Goal: Task Accomplishment & Management: Manage account settings

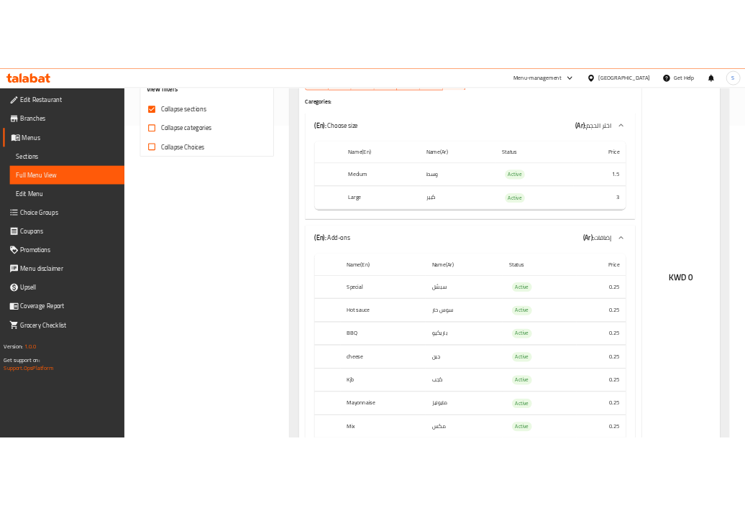
scroll to position [573, 0]
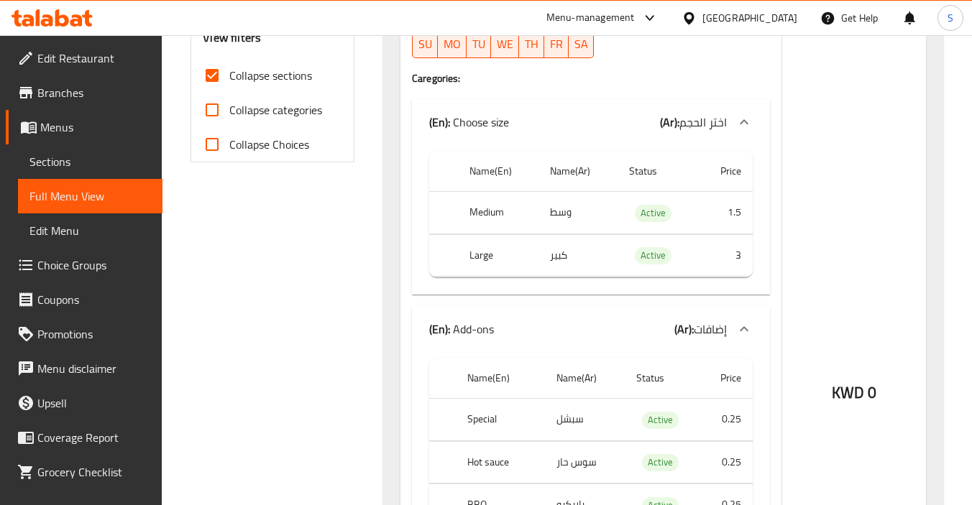
click at [822, 91] on div "KWD 0" at bounding box center [854, 354] width 144 height 929
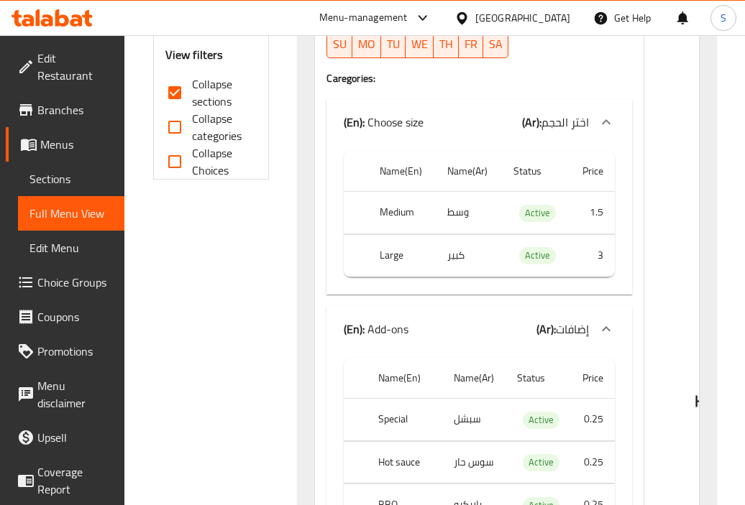
scroll to position [142, 0]
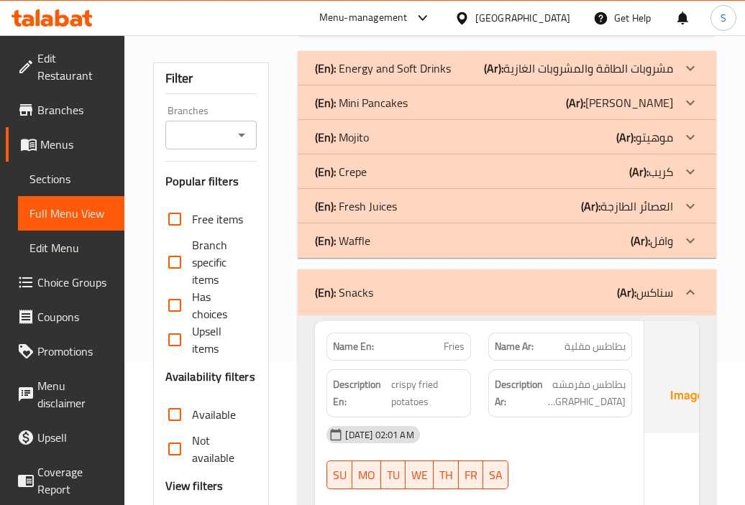
click at [512, 392] on strong "Description Ar:" at bounding box center [518, 393] width 48 height 35
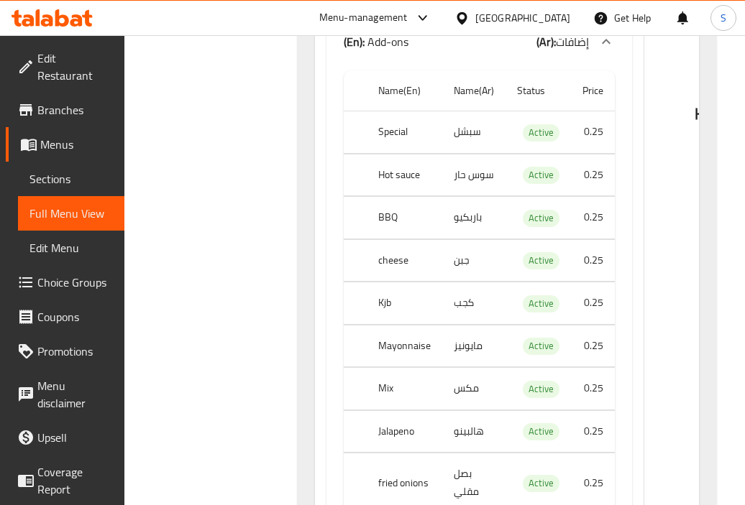
scroll to position [933, 0]
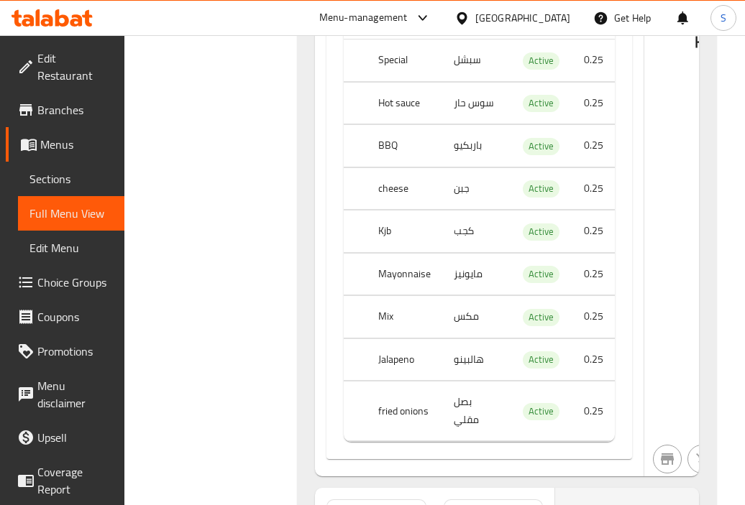
click at [460, 236] on td "كجب" at bounding box center [473, 232] width 63 height 42
copy td "كجب"
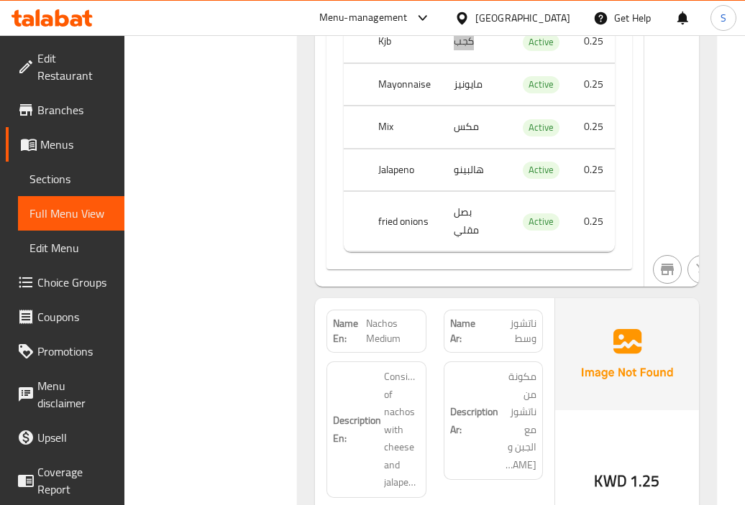
scroll to position [1148, 0]
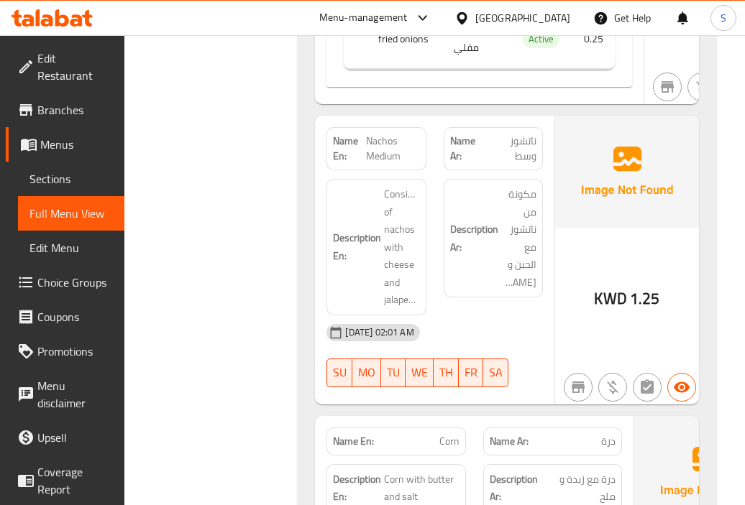
scroll to position [1364, 0]
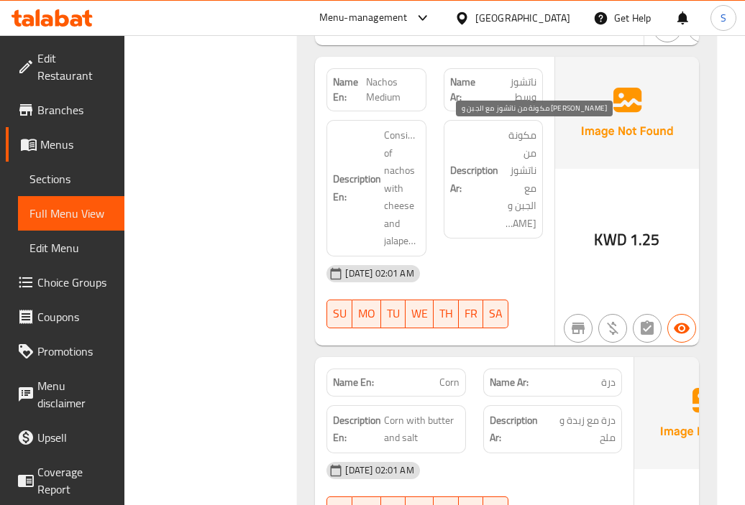
click at [533, 213] on span "مكونة من ناتشوز مع الجبن و الهالابينو" at bounding box center [518, 179] width 35 height 106
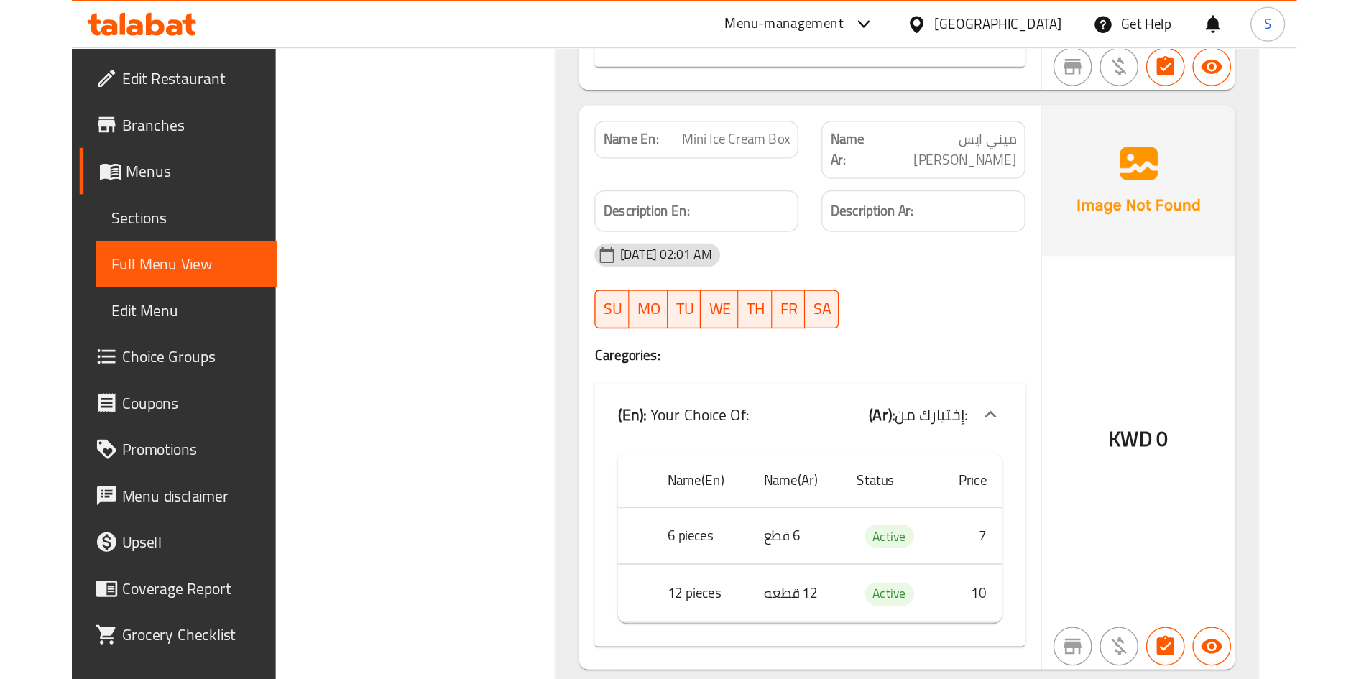
scroll to position [20020, 0]
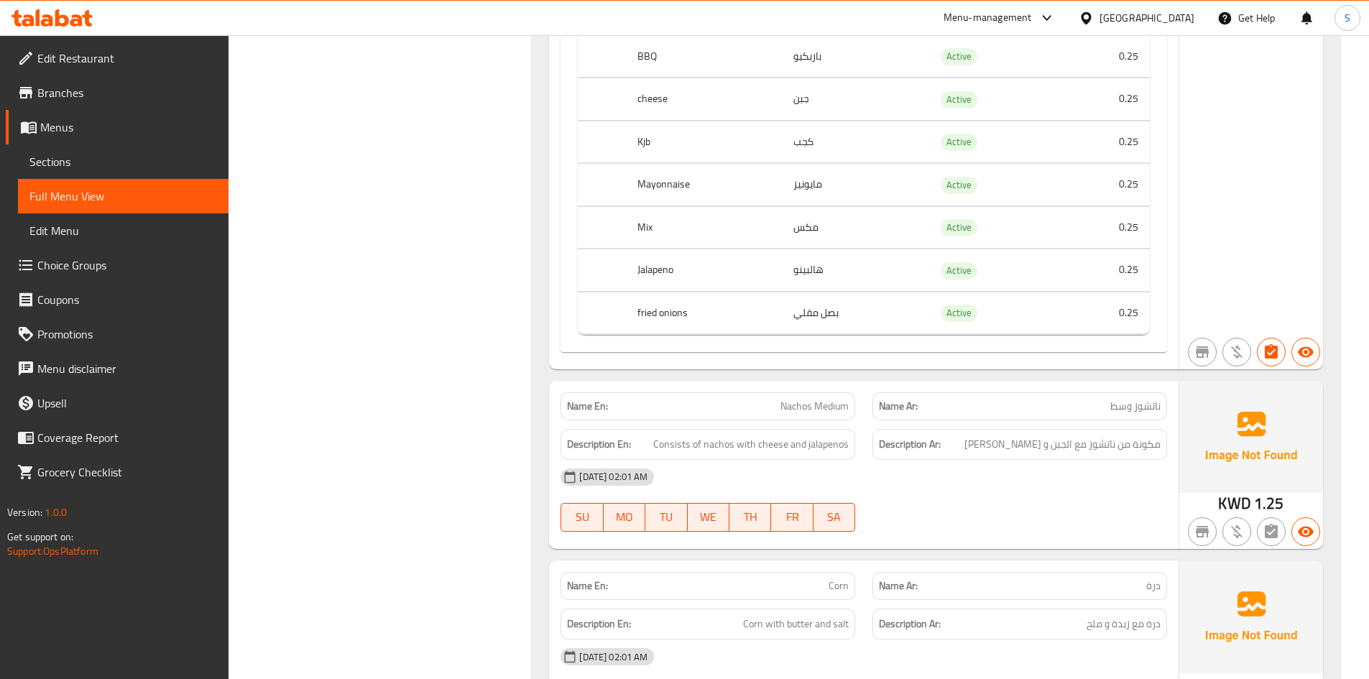
scroll to position [1006, 0]
click at [885, 248] on td "هالبينو" at bounding box center [853, 269] width 142 height 42
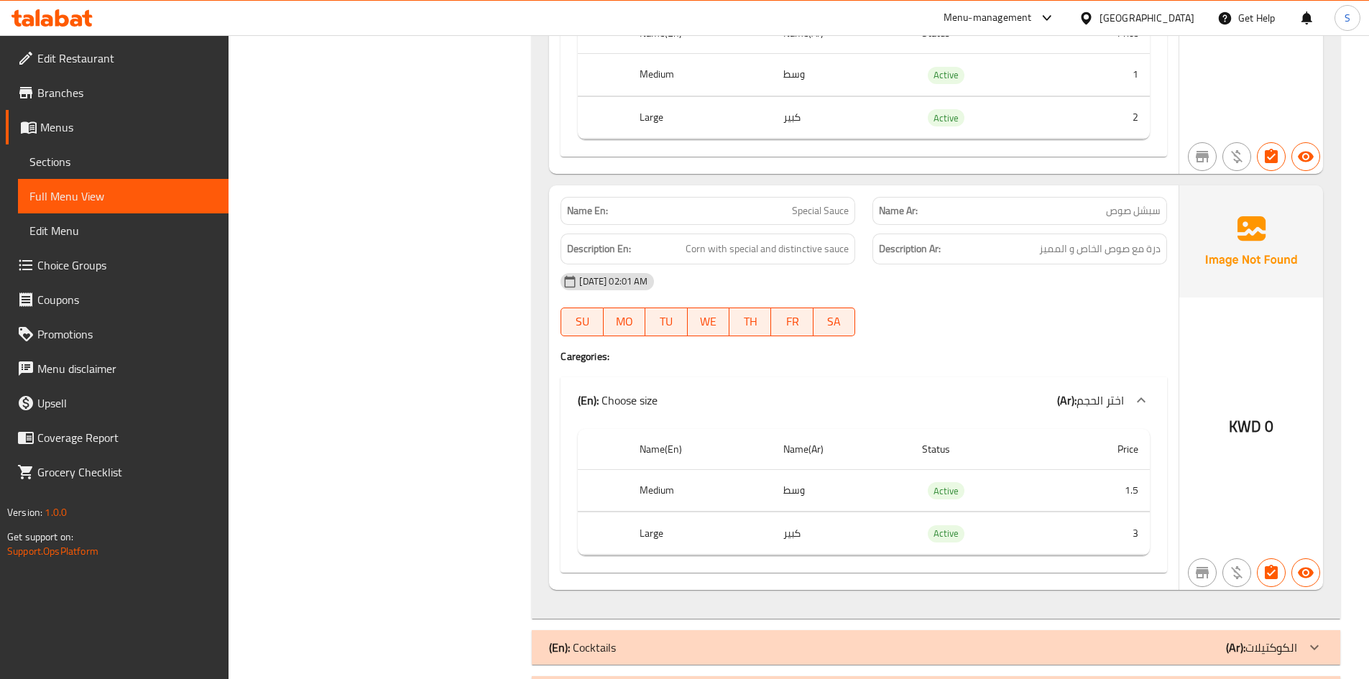
scroll to position [1797, 0]
click at [742, 253] on span "Corn with special and distinctive sauce" at bounding box center [767, 248] width 163 height 18
click at [1047, 314] on div "09-10-2025 02:01 AM SU MO TU WE TH FR SA" at bounding box center [864, 304] width 624 height 80
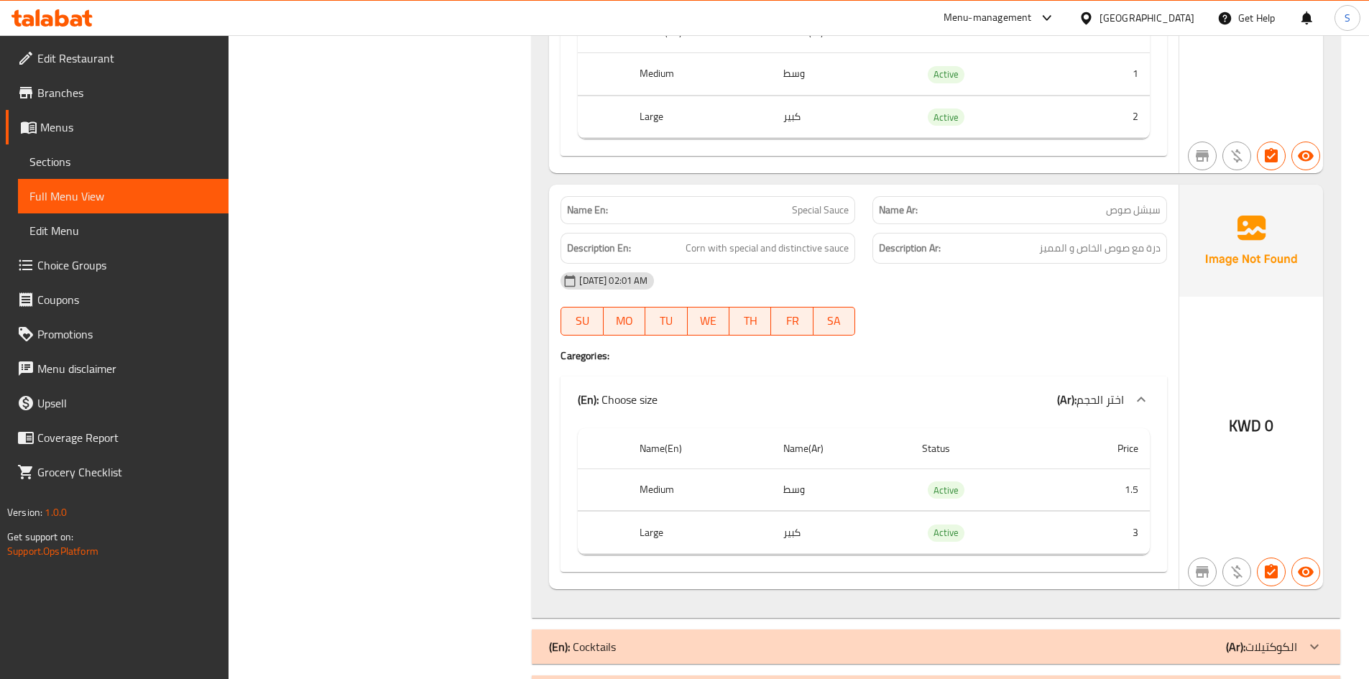
drag, startPoint x: 411, startPoint y: 503, endPoint x: 420, endPoint y: 498, distance: 10.0
click at [816, 214] on span "Special Sauce" at bounding box center [820, 210] width 57 height 15
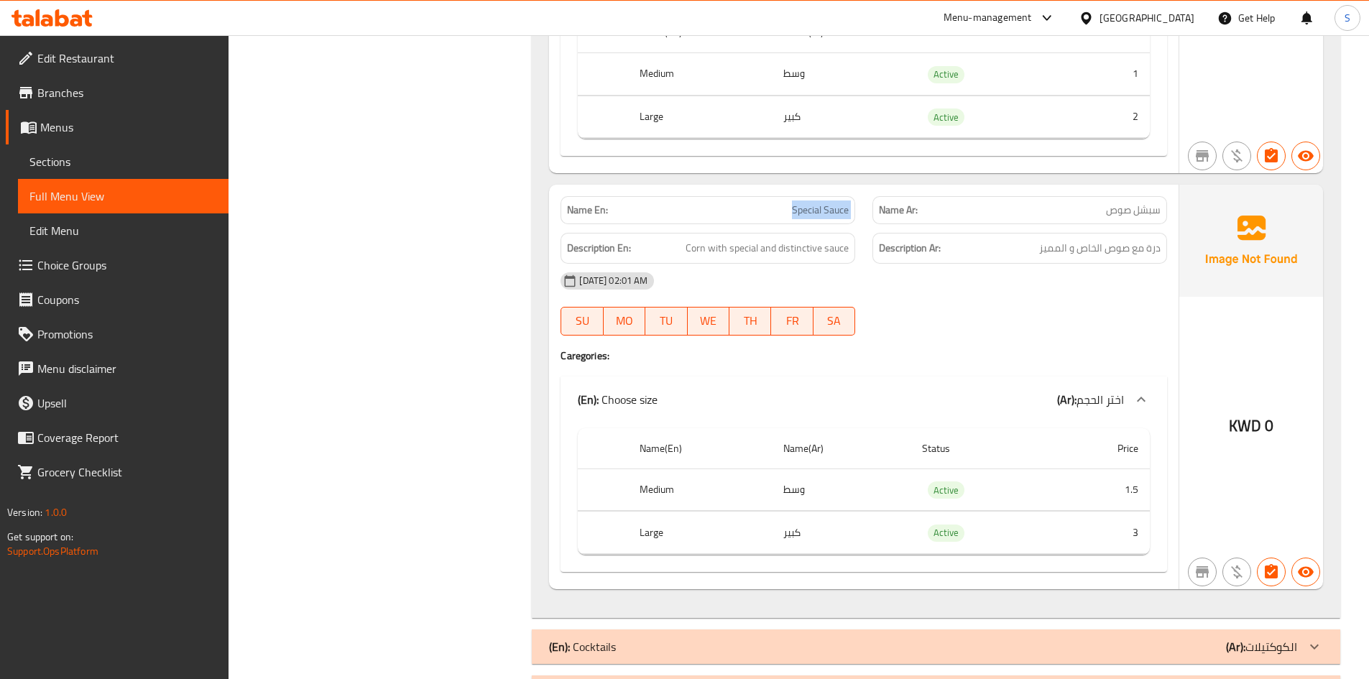
copy span "Special Sauce"
click at [1079, 290] on div "09-10-2025 02:01 AM" at bounding box center [864, 281] width 624 height 34
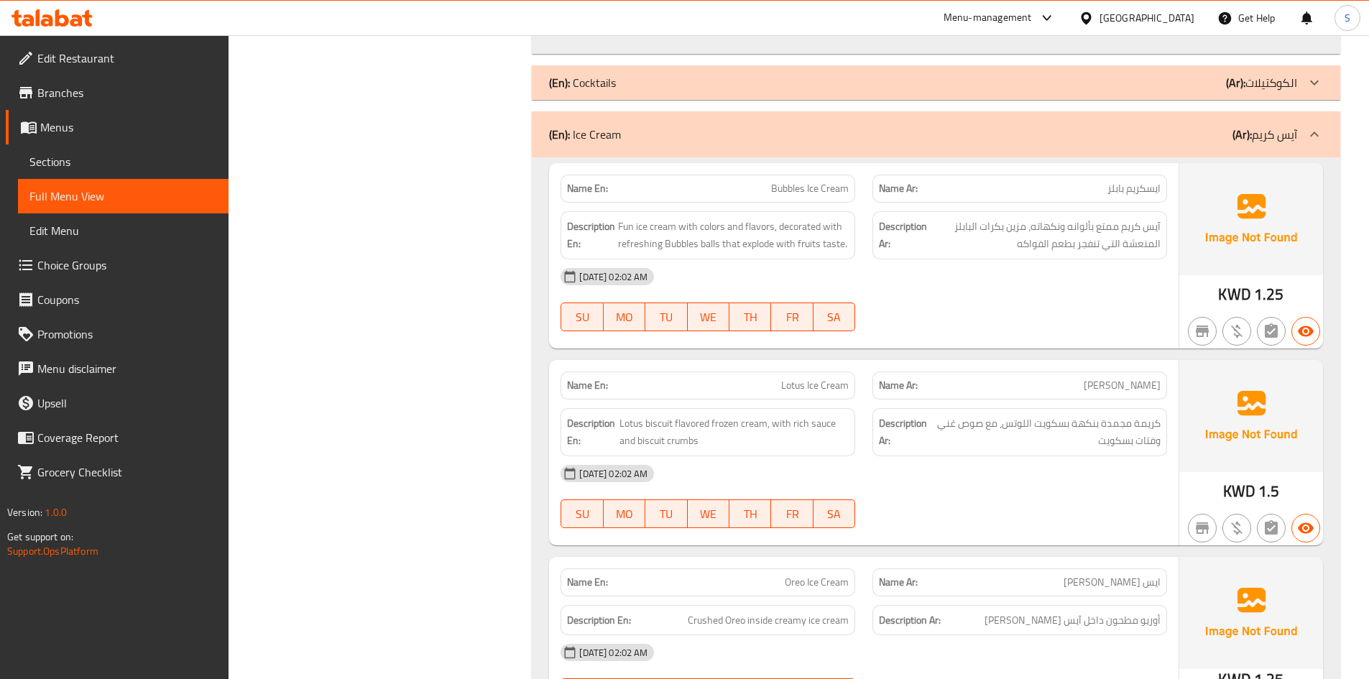
scroll to position [2443, 0]
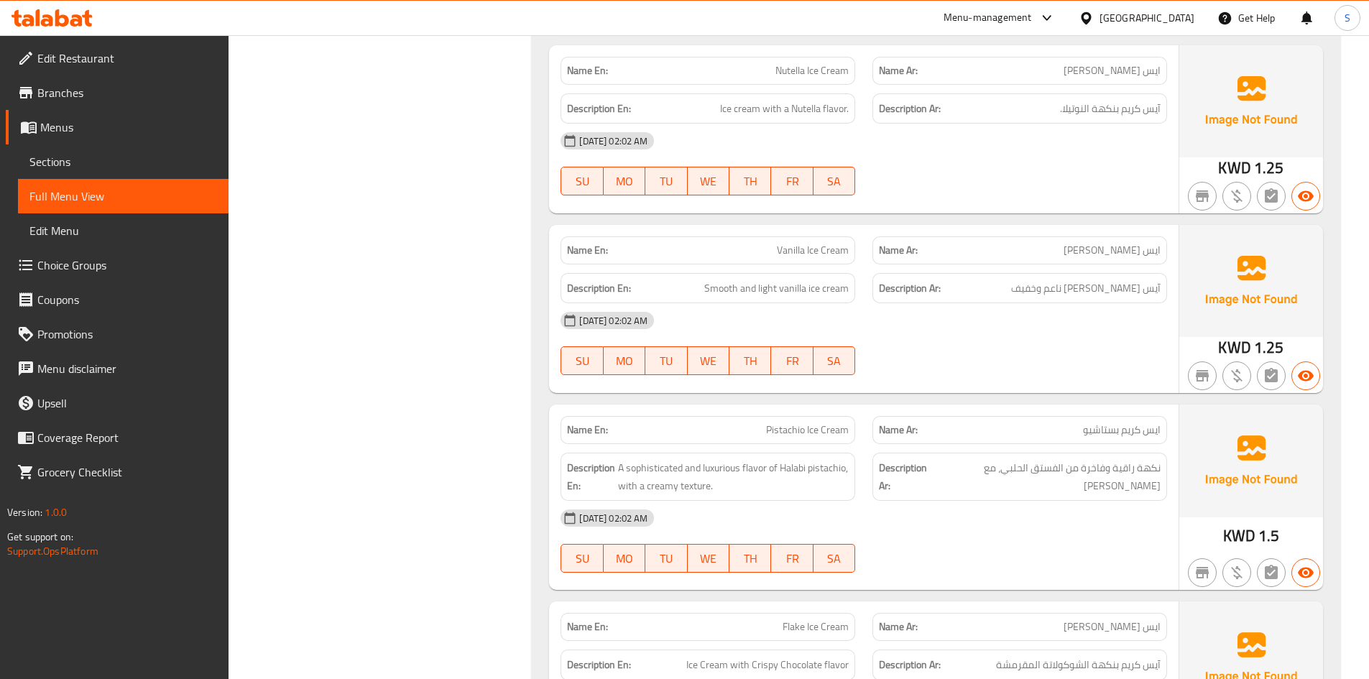
scroll to position [3234, 0]
click at [766, 290] on span "Smooth and light vanilla ice cream" at bounding box center [776, 287] width 144 height 18
copy span "light"
click at [820, 252] on span "Vanilla Ice Cream" at bounding box center [813, 248] width 72 height 15
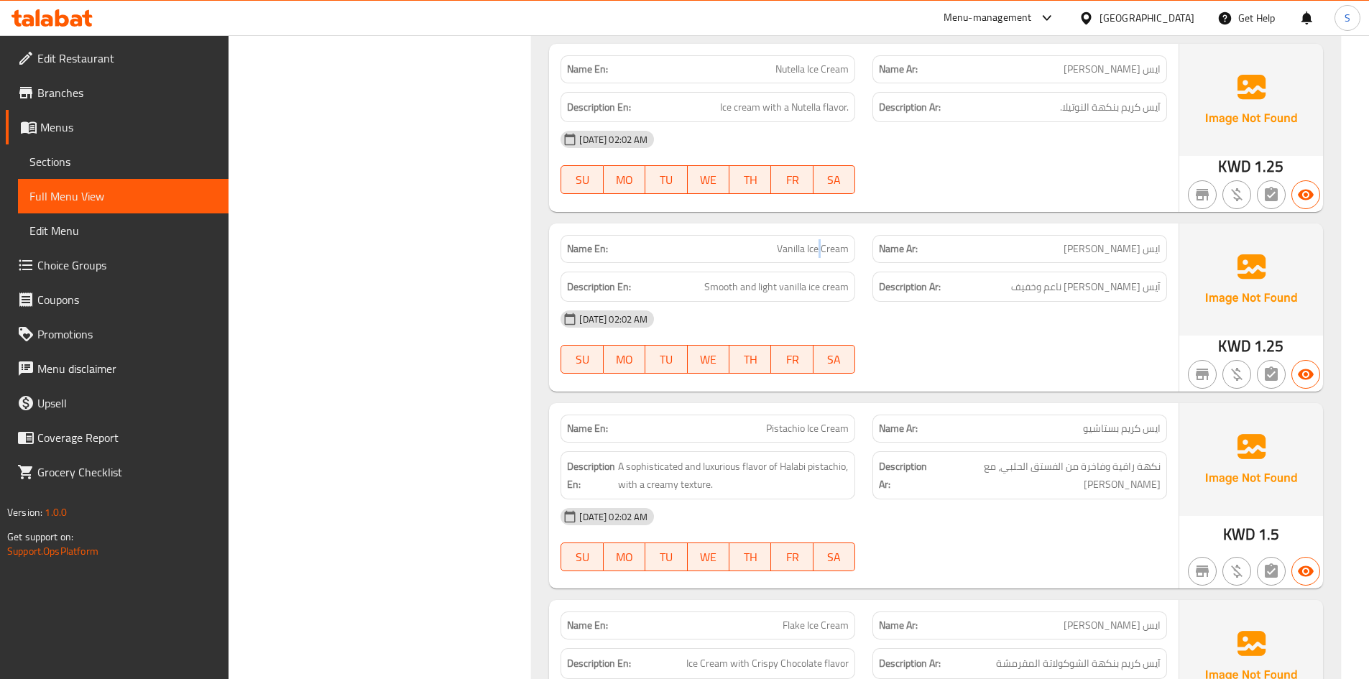
click at [820, 252] on span "Vanilla Ice Cream" at bounding box center [813, 248] width 72 height 15
copy span "Vanilla Ice Cream"
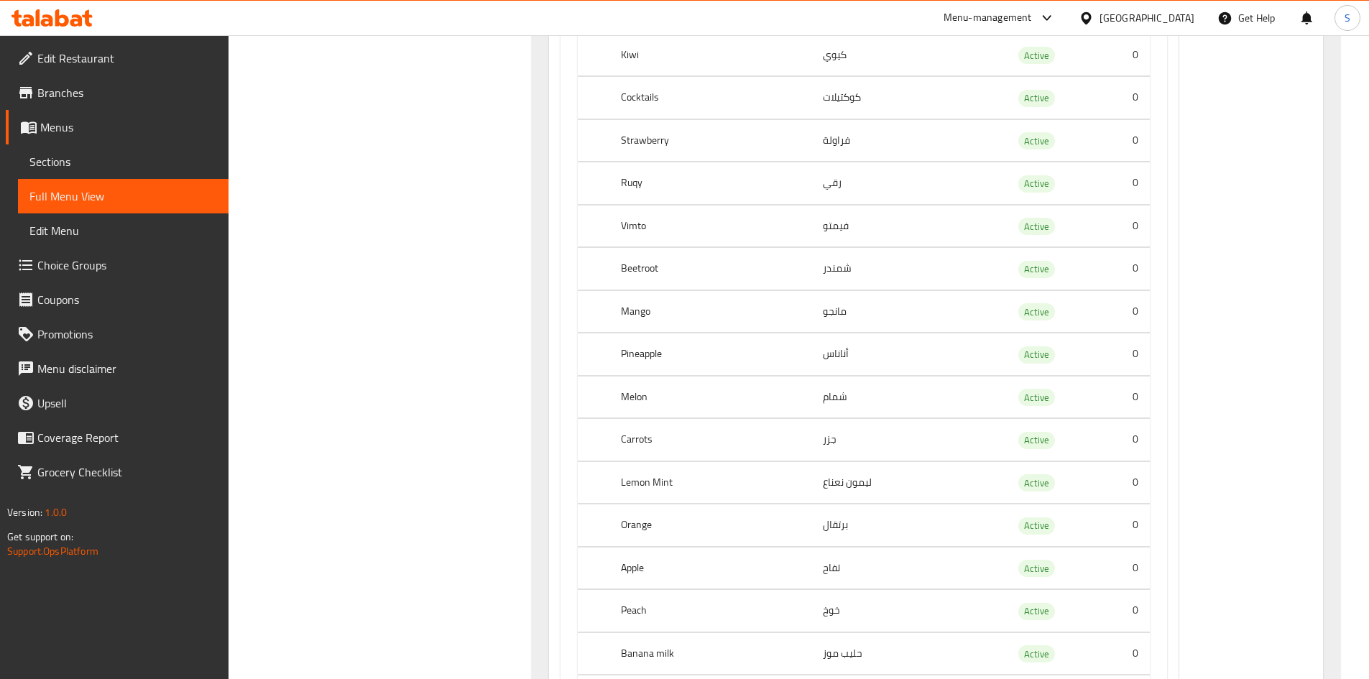
scroll to position [8265, 0]
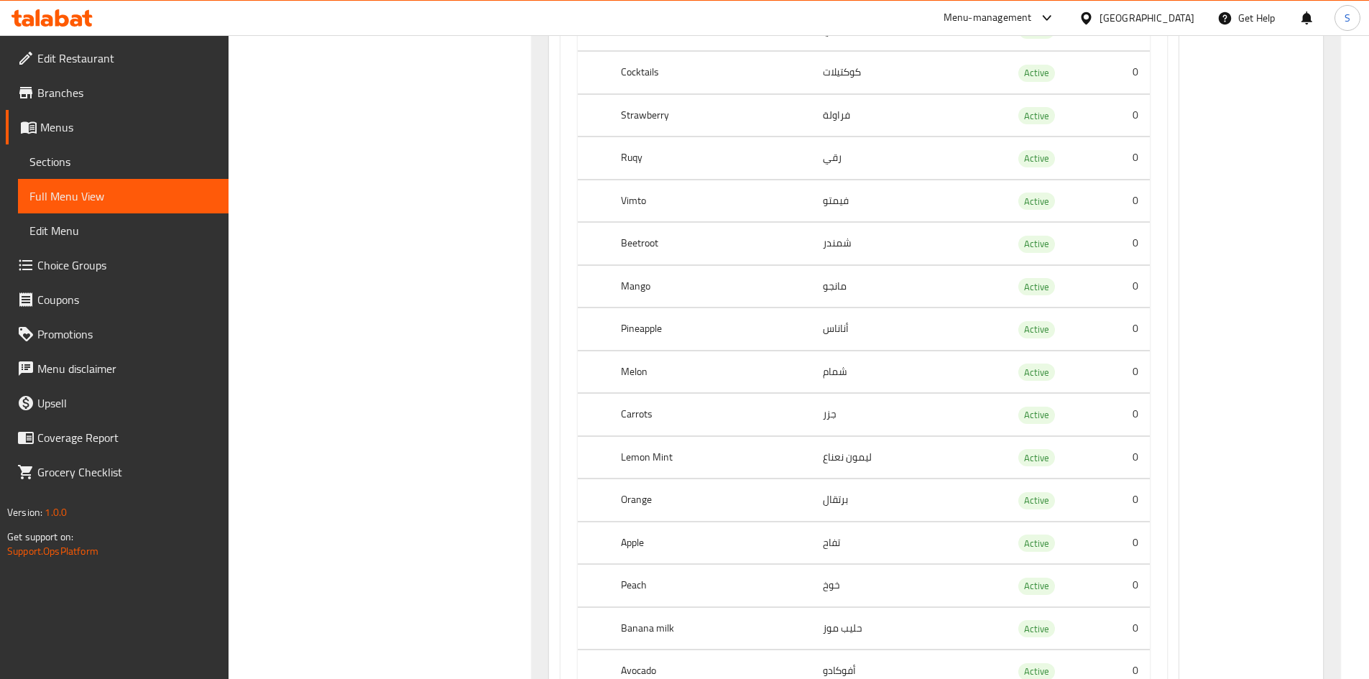
click at [834, 156] on td "رقي" at bounding box center [906, 158] width 190 height 42
click at [630, 154] on th "Ruqy" at bounding box center [710, 158] width 202 height 42
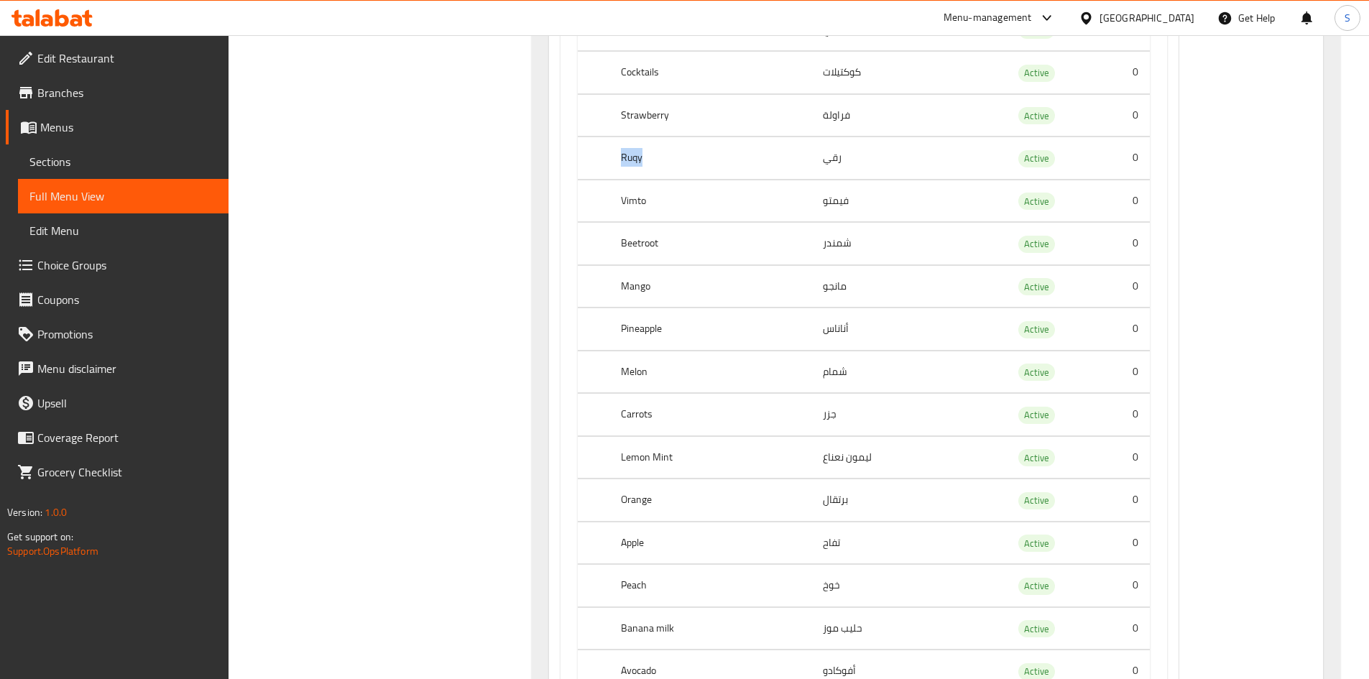
copy th "Ruqy"
click at [829, 156] on td "رقي" at bounding box center [906, 158] width 190 height 42
copy td "رقي"
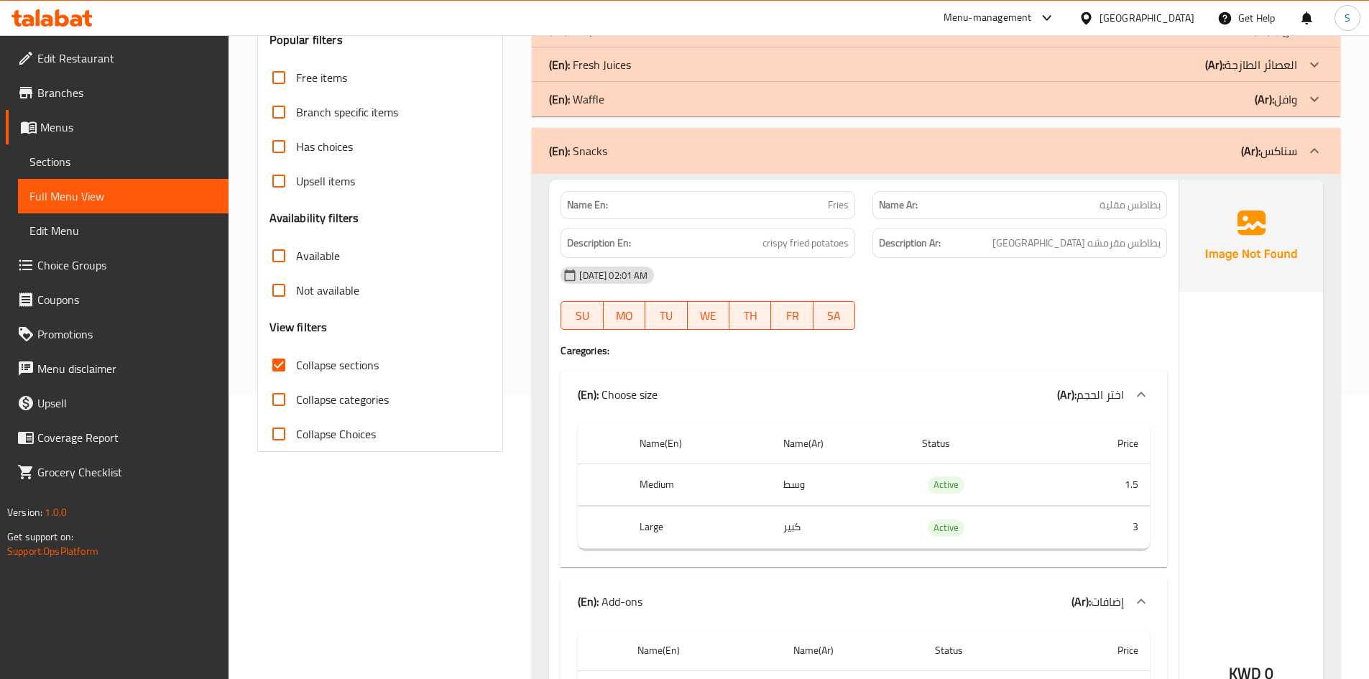
scroll to position [359, 0]
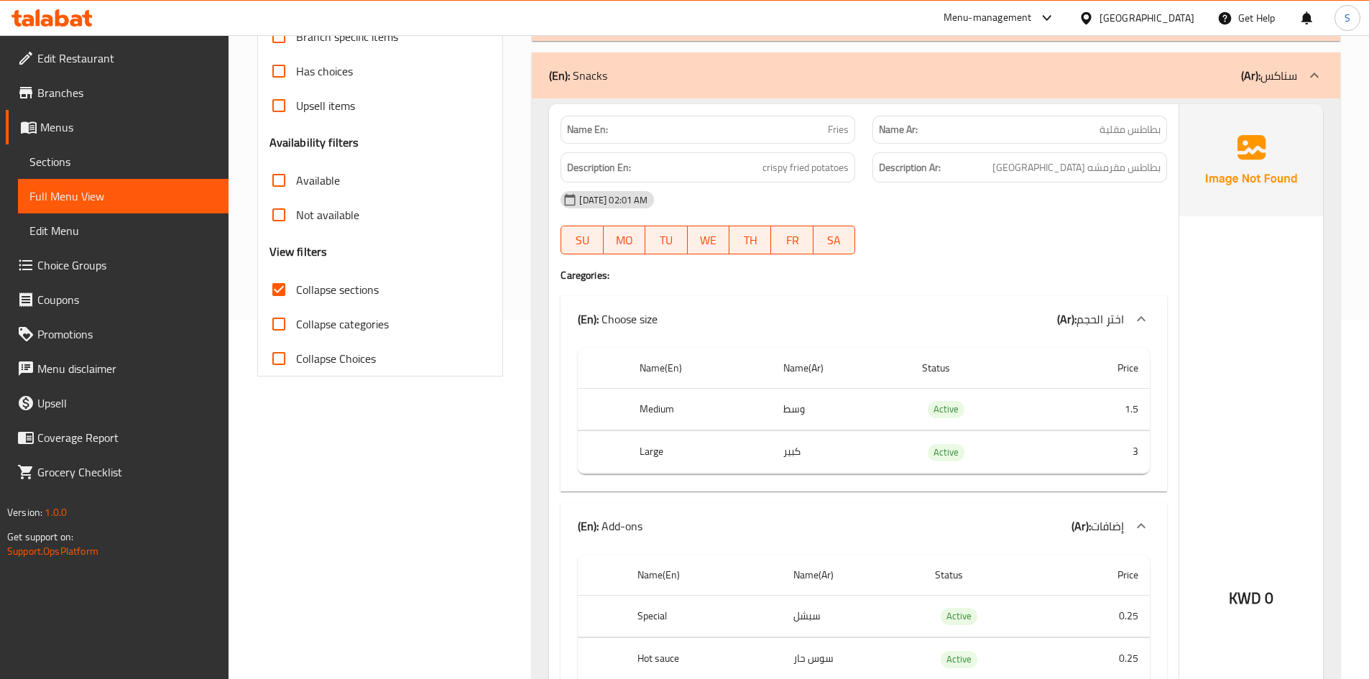
click at [368, 325] on span "Collapse categories" at bounding box center [342, 323] width 93 height 17
click at [296, 325] on input "Collapse categories" at bounding box center [279, 324] width 34 height 34
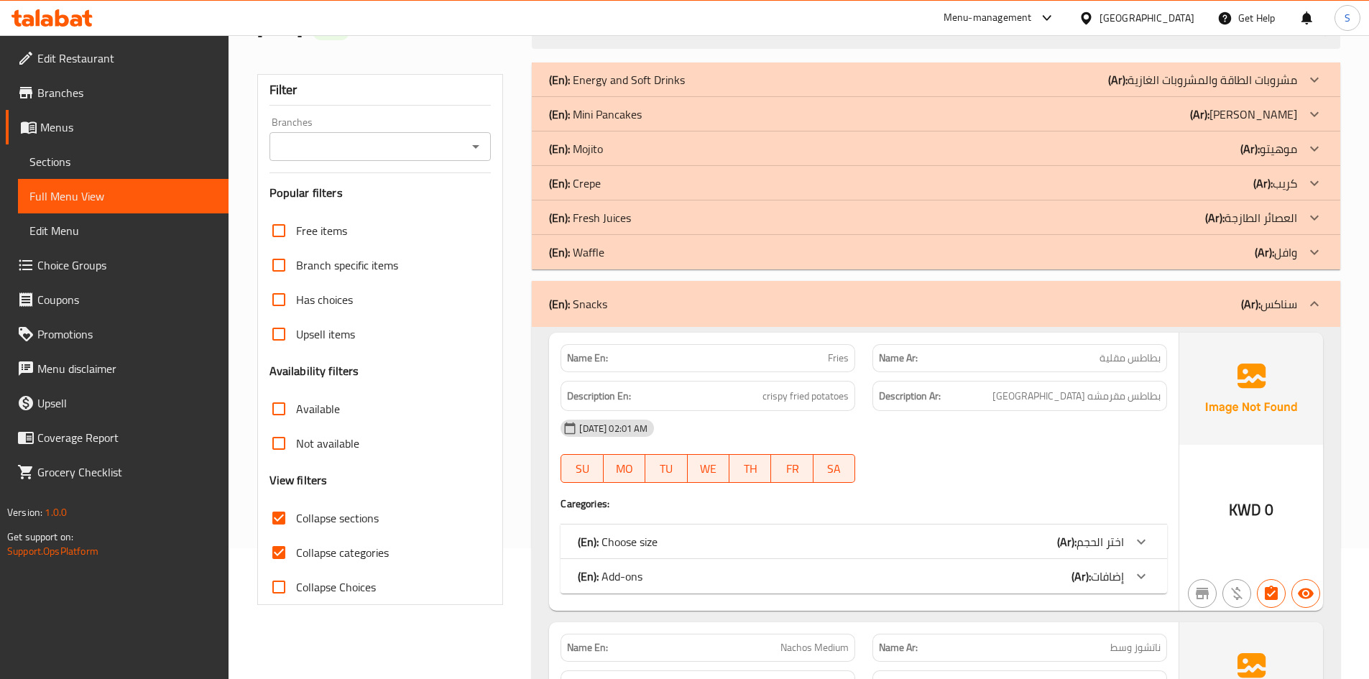
scroll to position [144, 0]
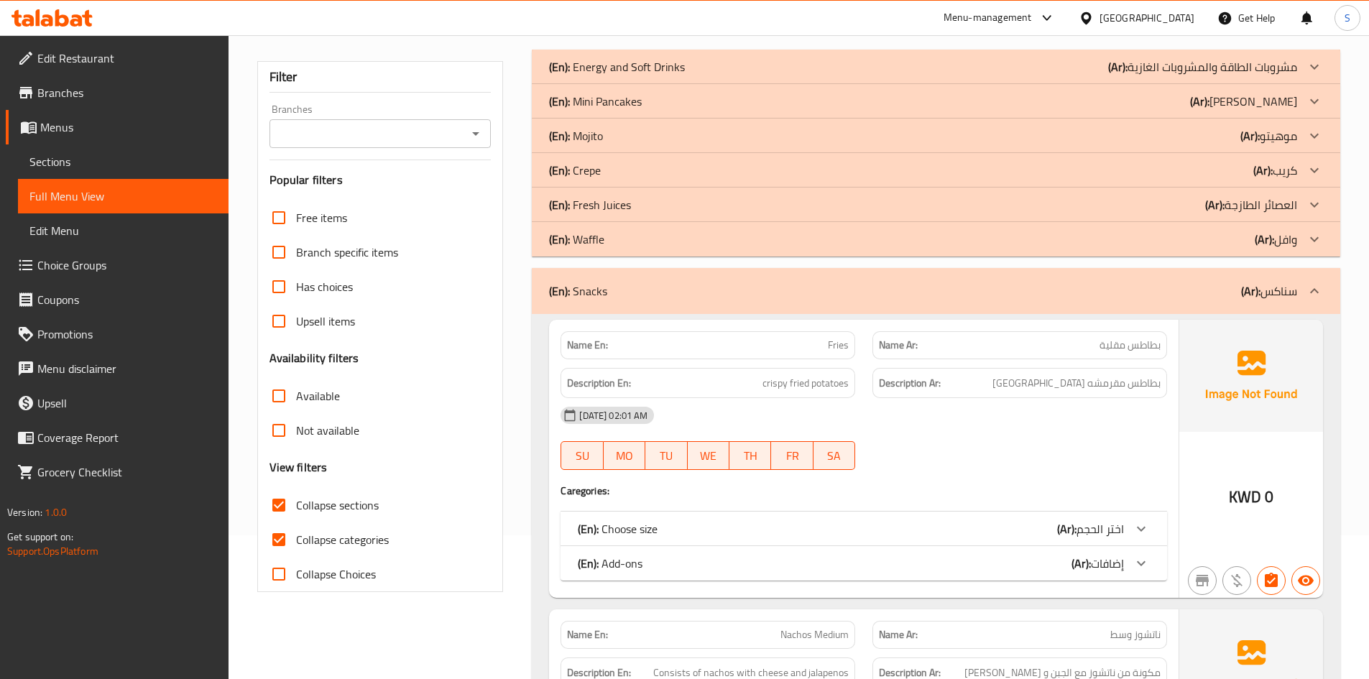
click at [339, 542] on span "Collapse categories" at bounding box center [342, 539] width 93 height 17
click at [296, 542] on input "Collapse categories" at bounding box center [279, 539] width 34 height 34
checkbox input "false"
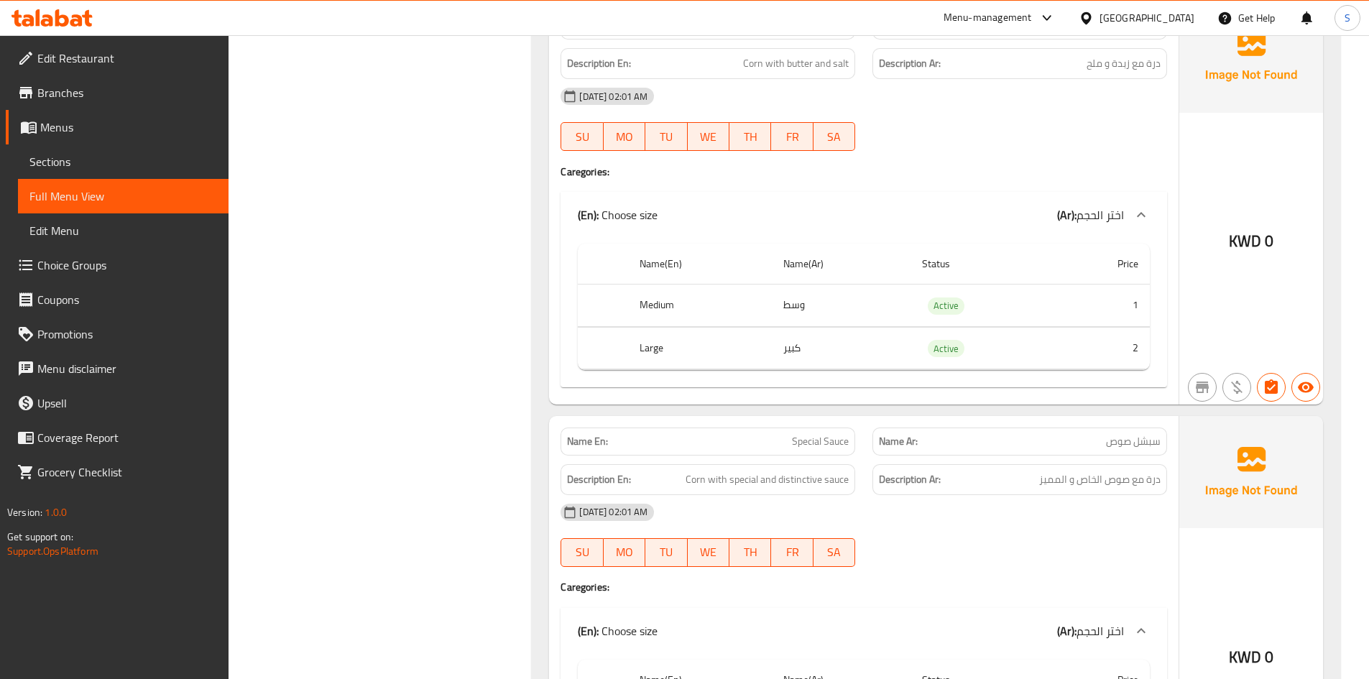
scroll to position [1797, 0]
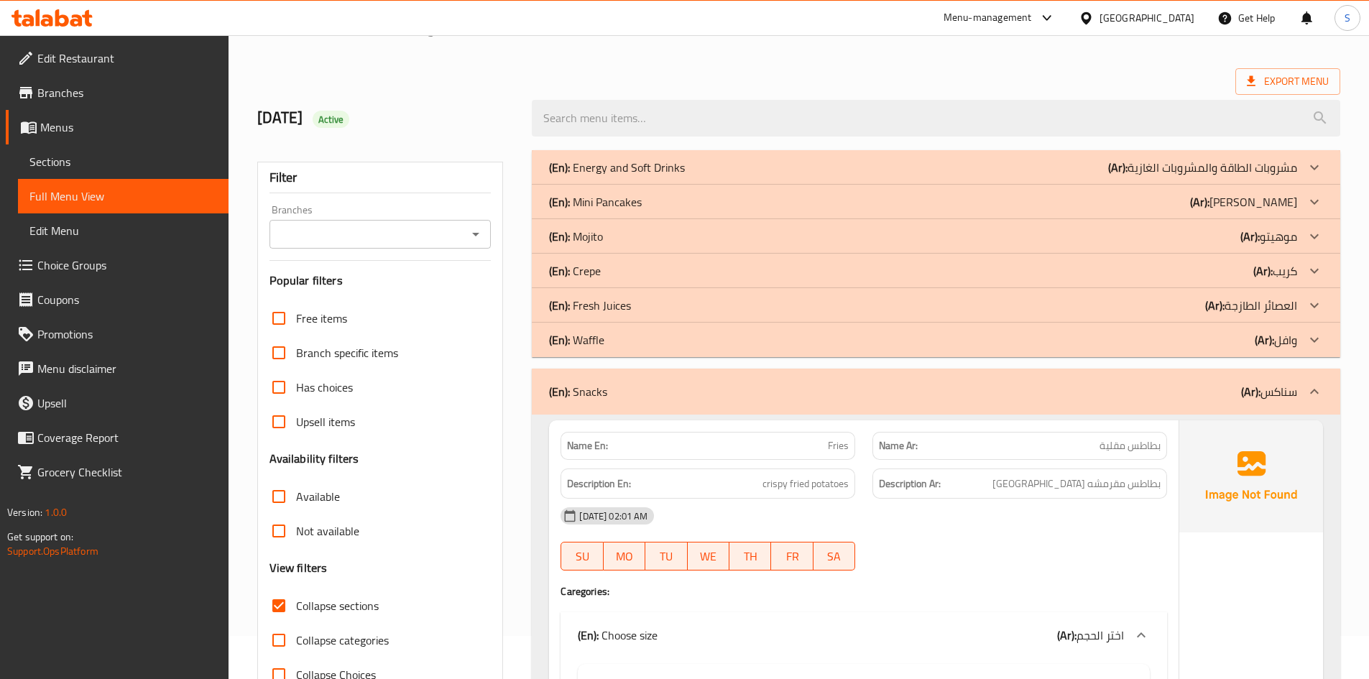
click at [607, 342] on div "(En): Waffle (Ar): وافل" at bounding box center [923, 339] width 748 height 17
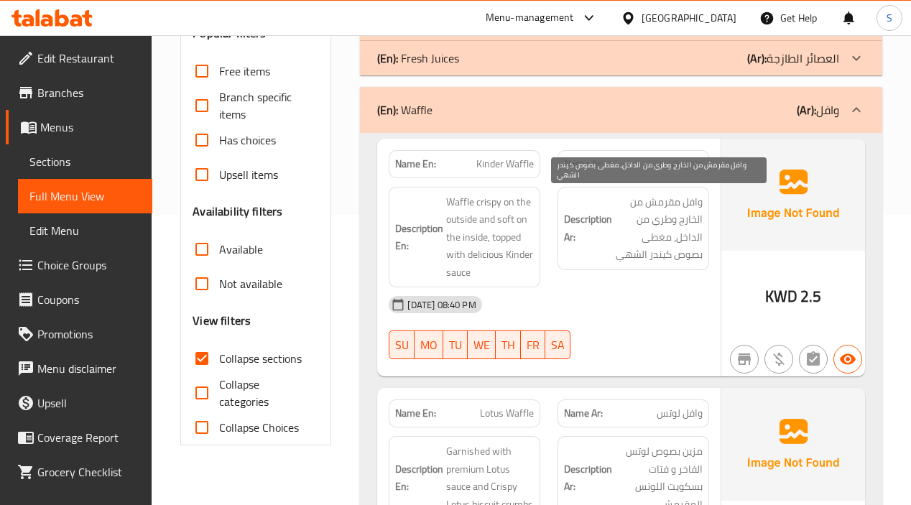
scroll to position [331, 0]
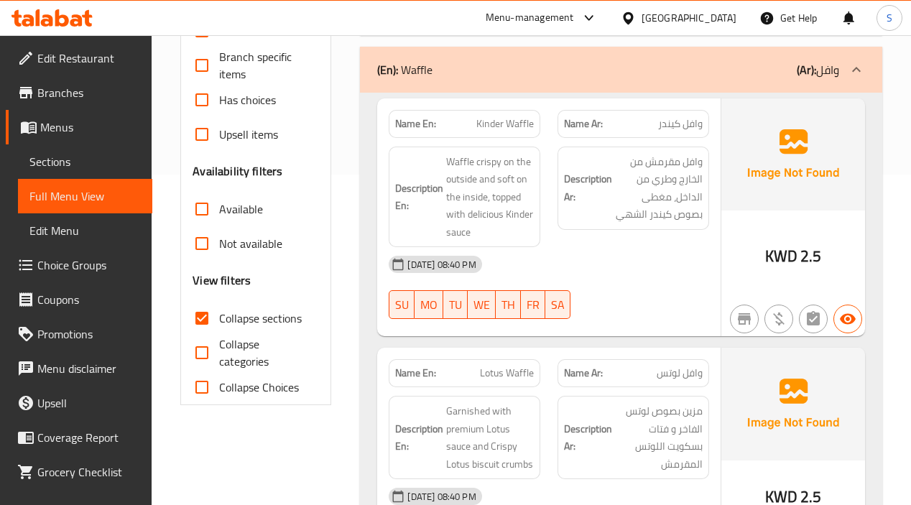
click at [673, 211] on span "وافل مقرمش من الخارج وطري من الداخل، مغطى بصوص كيندر الشهي" at bounding box center [659, 188] width 88 height 70
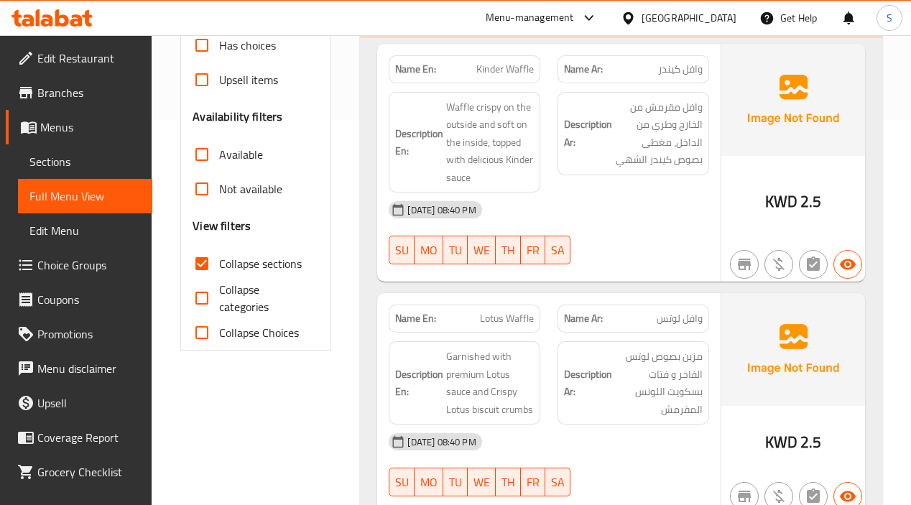
scroll to position [474, 0]
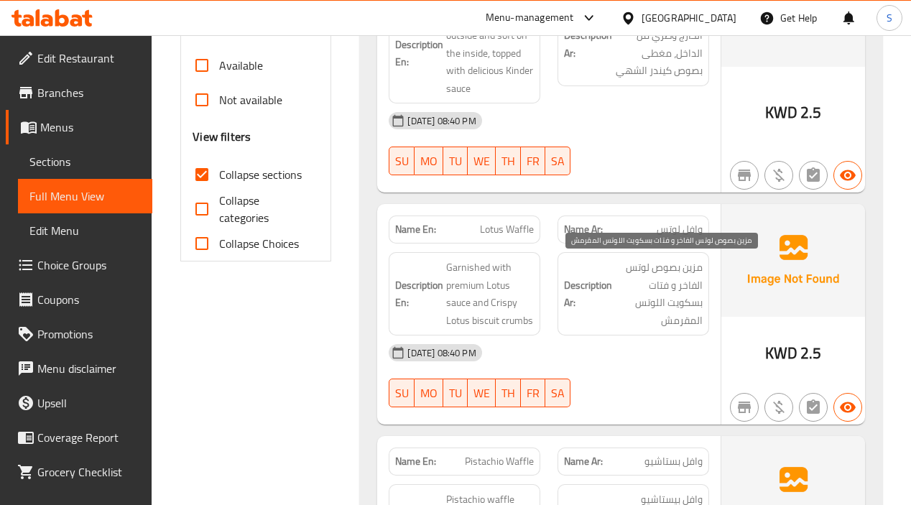
click at [699, 316] on span "مزين بصوص لوتس الفاخر و فتات بسكويت اللوتس المقرمش" at bounding box center [659, 294] width 88 height 70
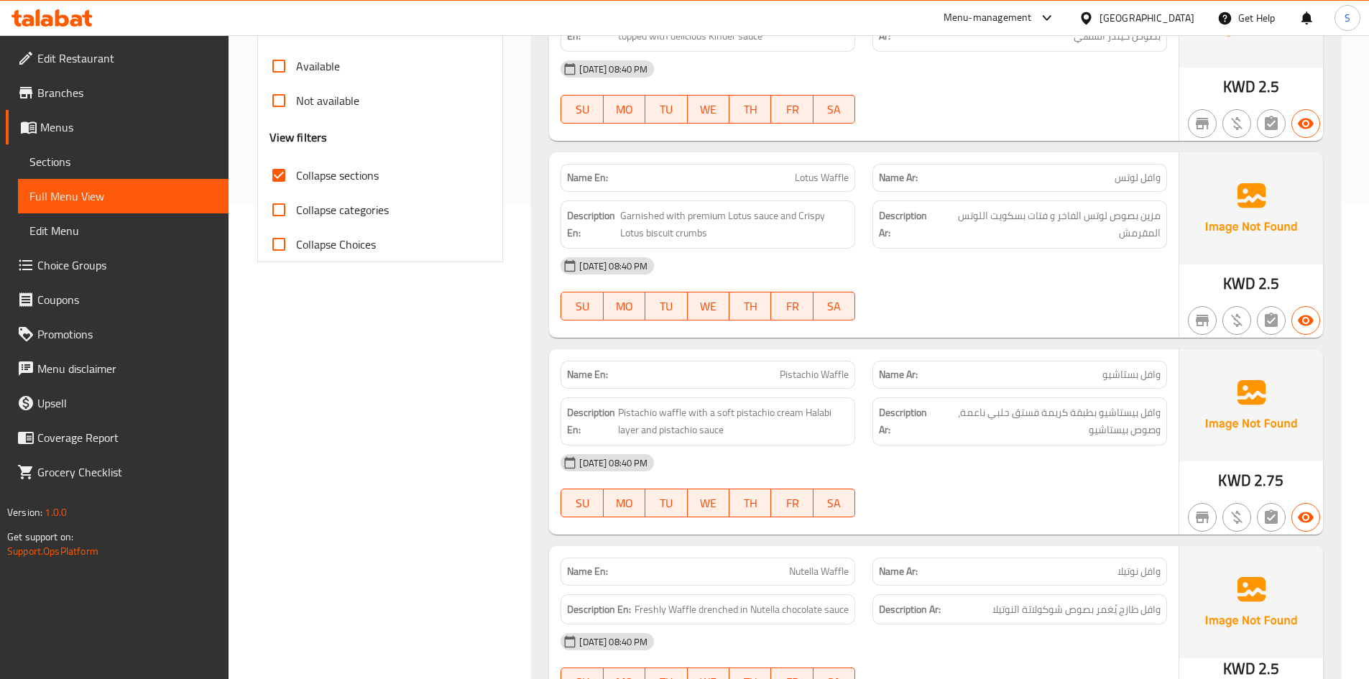
scroll to position [331, 0]
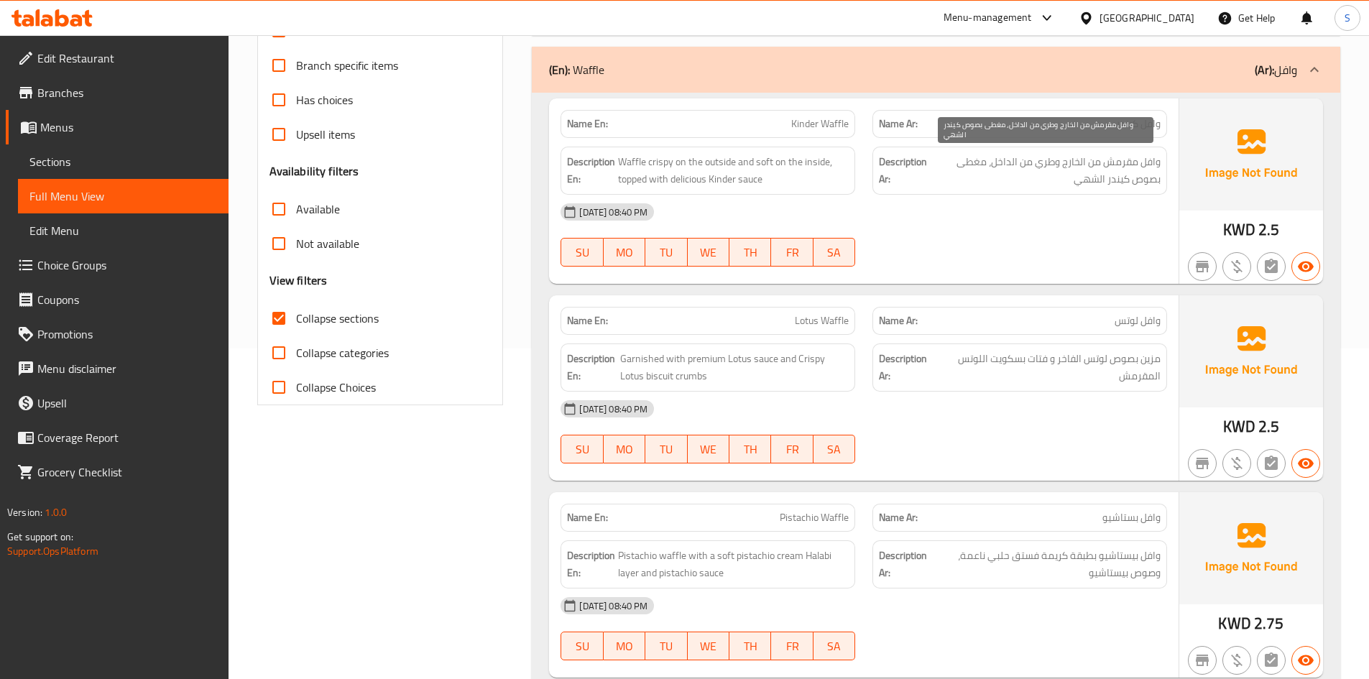
click at [1128, 181] on span "وافل مقرمش من الخارج وطري من الداخل، مغطى بصوص كيندر الشهي" at bounding box center [1046, 170] width 230 height 35
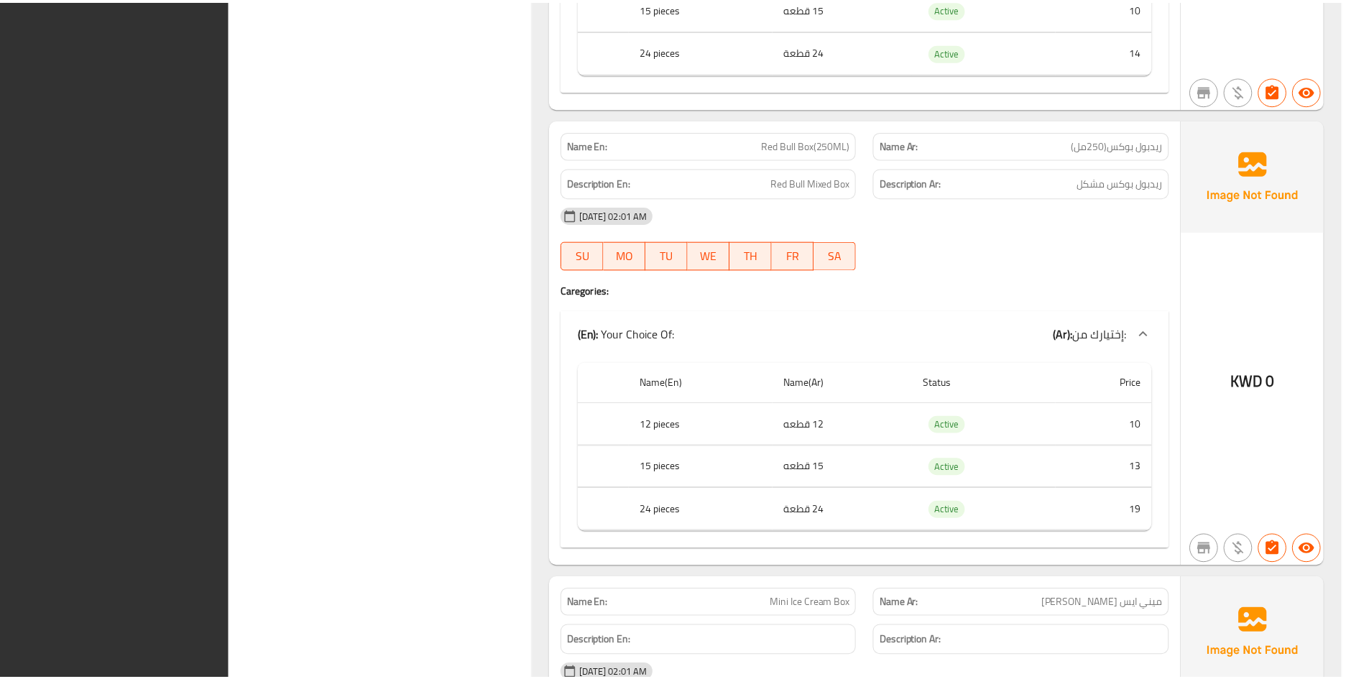
scroll to position [21213, 0]
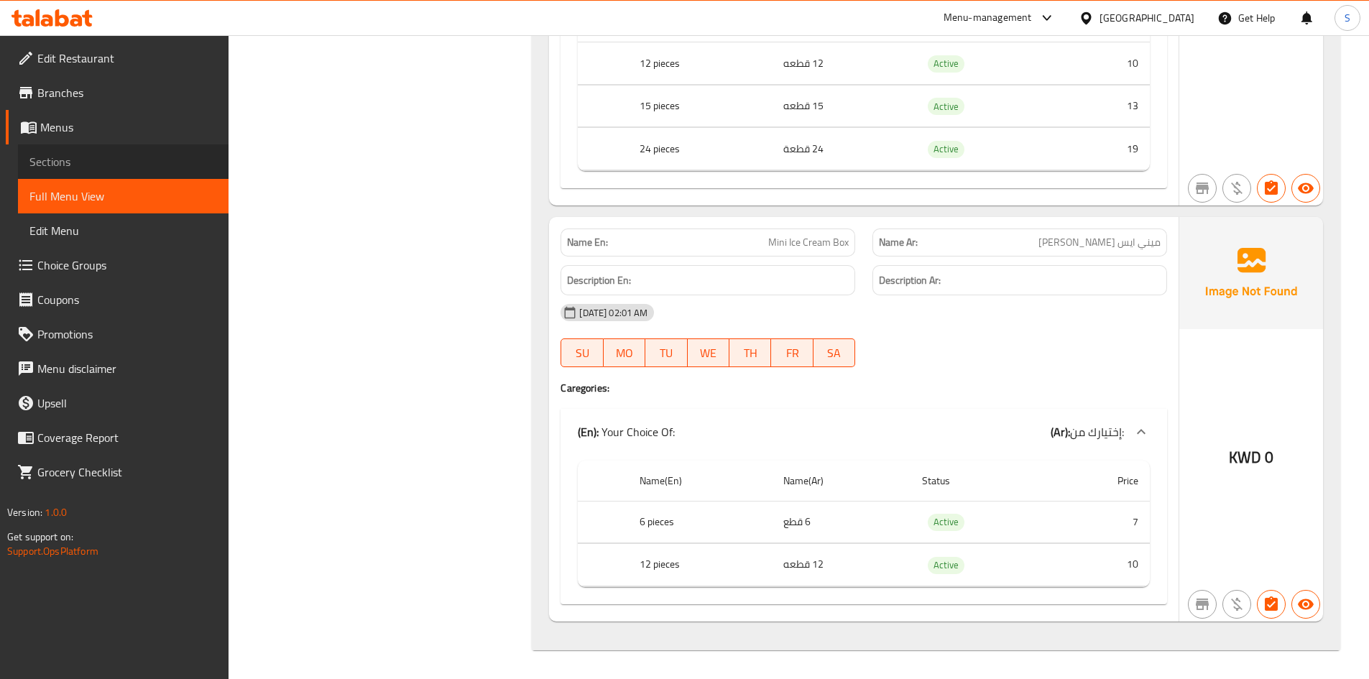
click at [71, 170] on span "Sections" at bounding box center [123, 161] width 188 height 17
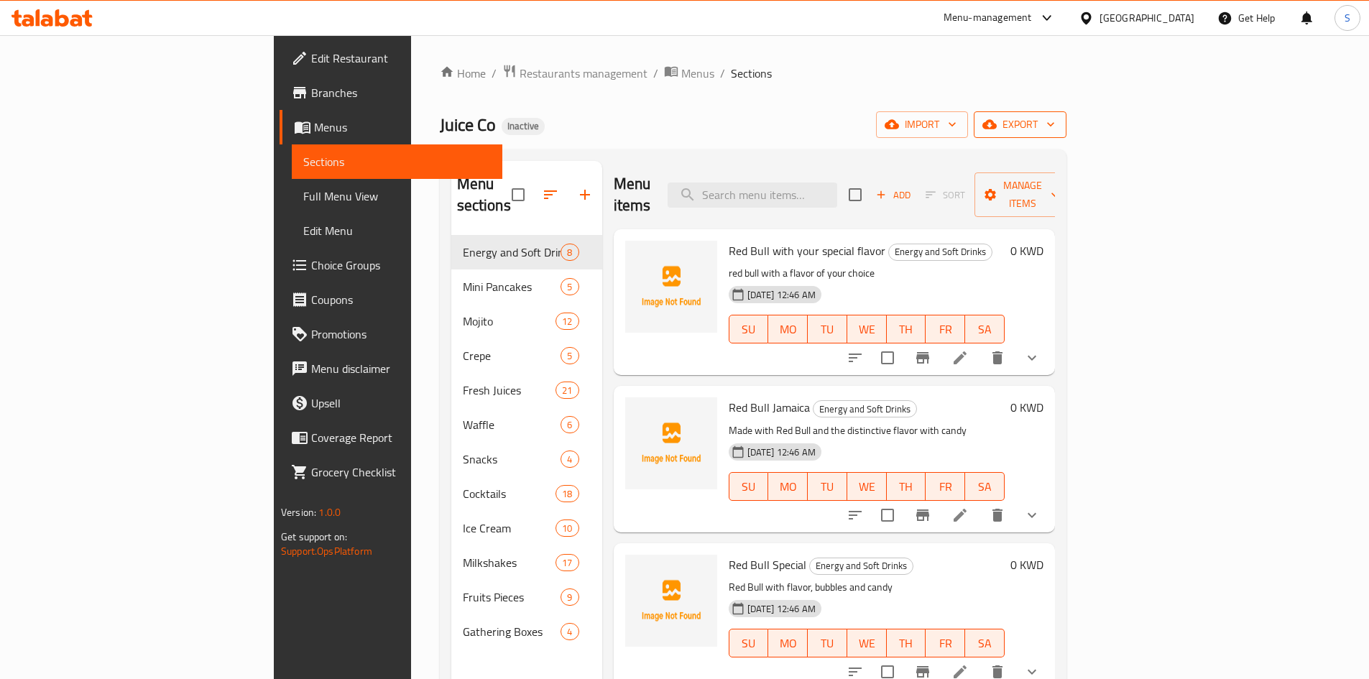
click at [1055, 123] on span "export" at bounding box center [1020, 125] width 70 height 18
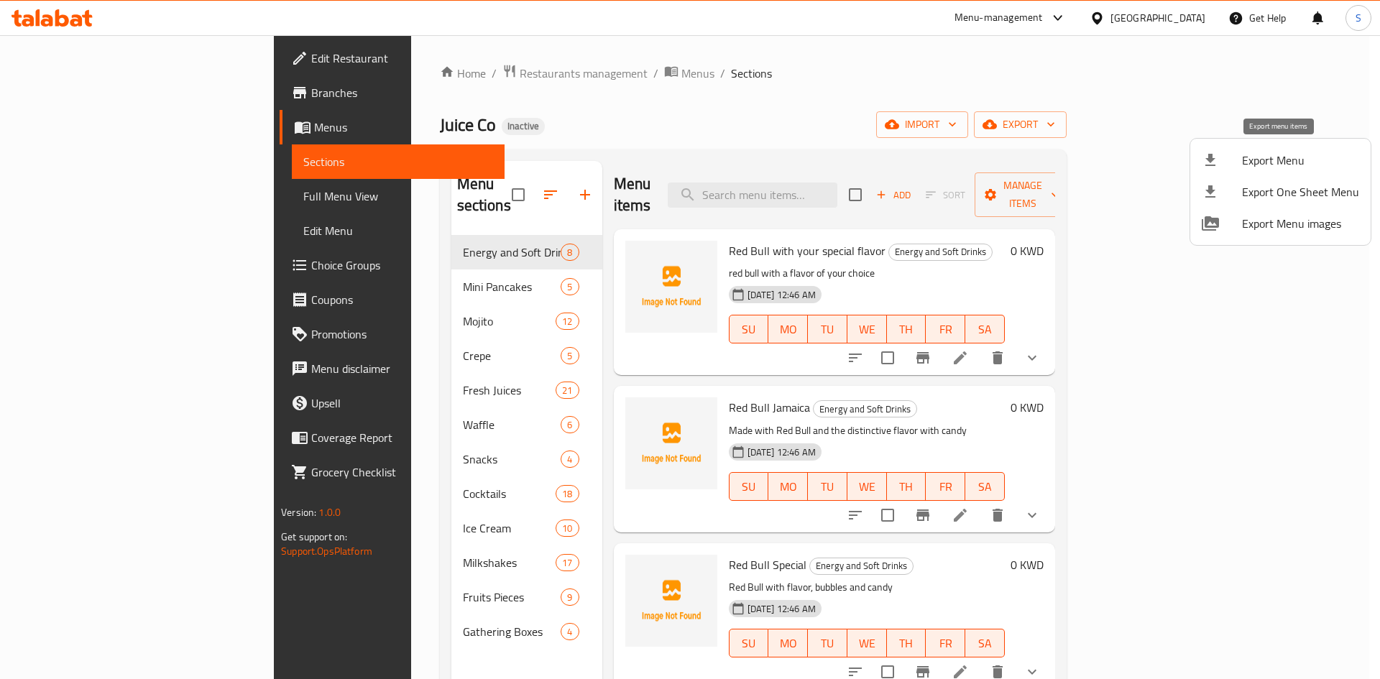
click at [1230, 150] on li "Export Menu" at bounding box center [1280, 160] width 180 height 32
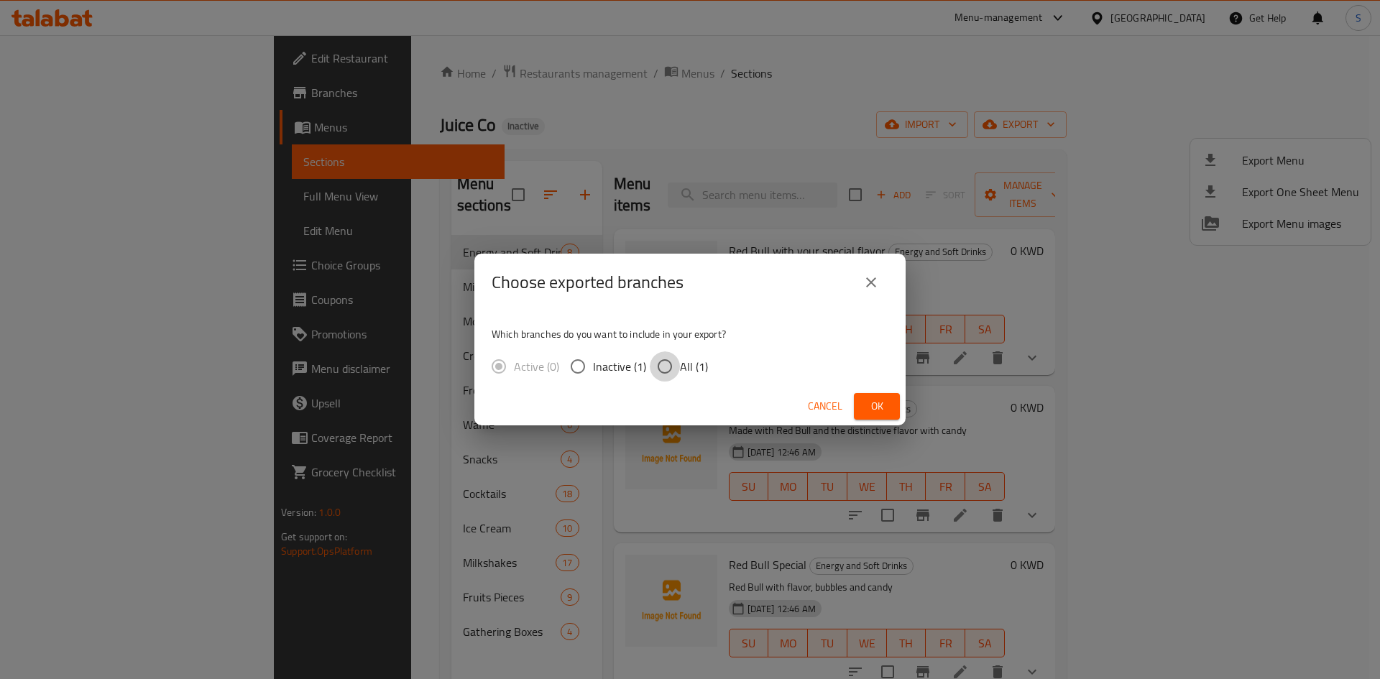
click at [669, 374] on input "All (1)" at bounding box center [665, 366] width 30 height 30
radio input "true"
click at [875, 405] on span "Ok" at bounding box center [876, 406] width 23 height 18
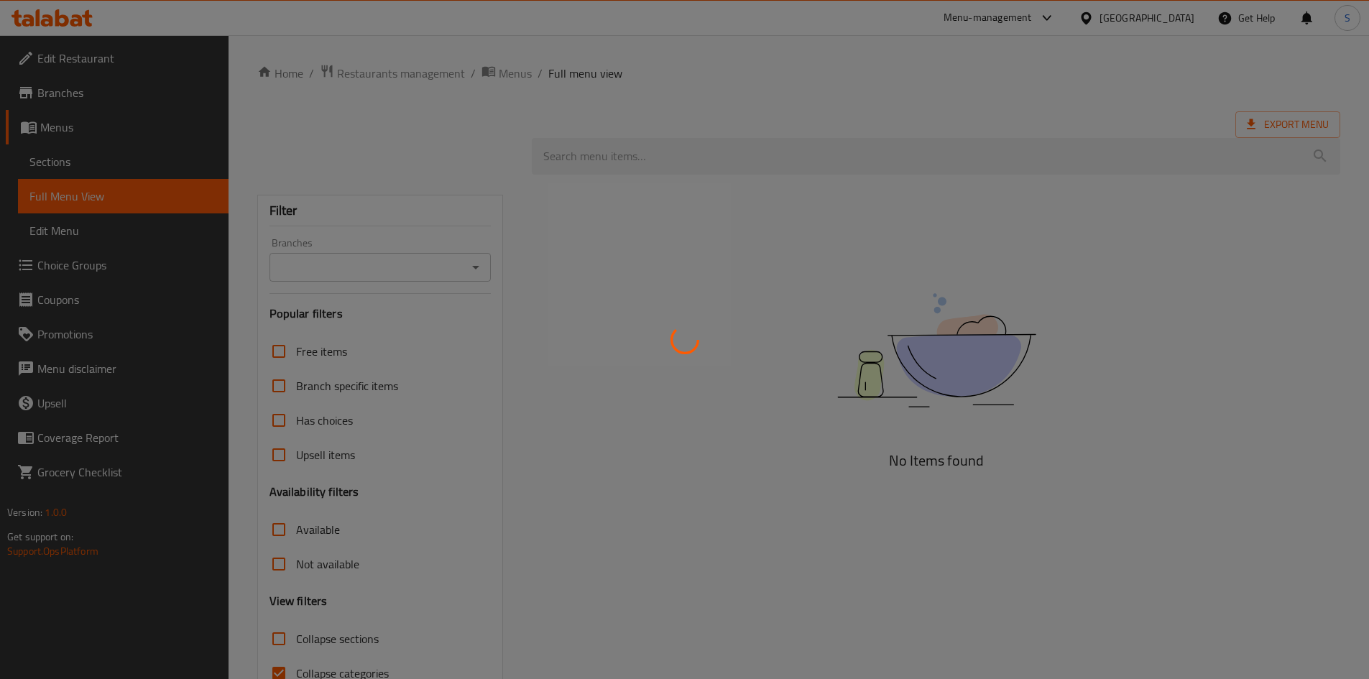
click at [93, 164] on div at bounding box center [684, 339] width 1369 height 679
drag, startPoint x: 93, startPoint y: 164, endPoint x: 47, endPoint y: 157, distance: 46.6
click at [47, 157] on div at bounding box center [684, 339] width 1369 height 679
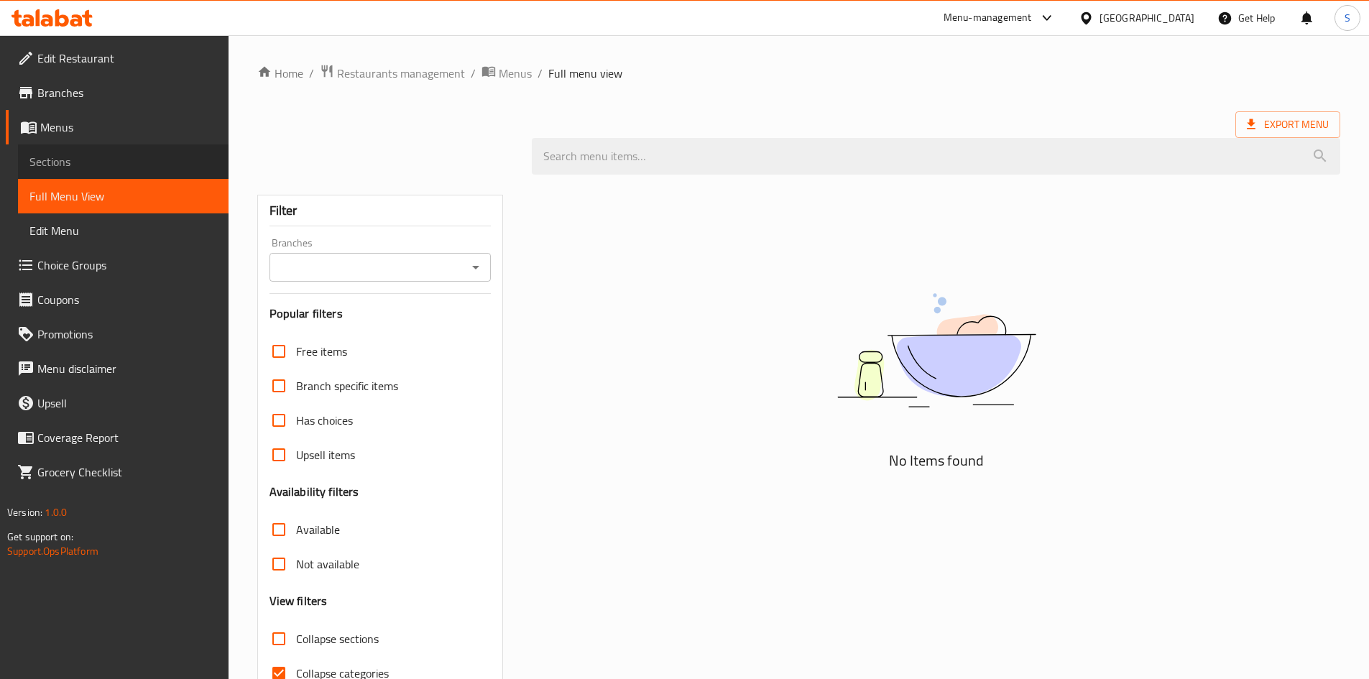
click at [63, 164] on span "Sections" at bounding box center [123, 161] width 188 height 17
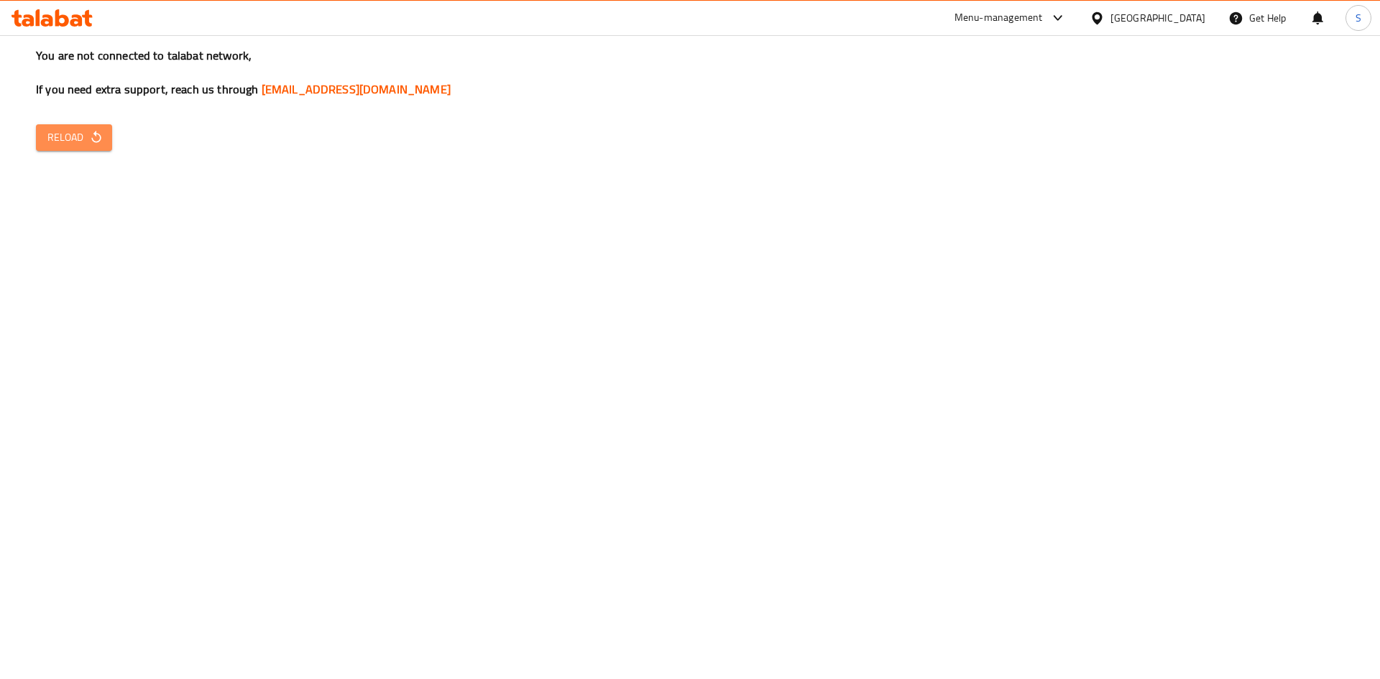
click at [77, 133] on span "Reload" at bounding box center [73, 138] width 53 height 18
click at [114, 142] on div "You are not connected to talabat network, If you need extra support, reach us t…" at bounding box center [690, 339] width 1380 height 679
click at [93, 142] on icon "button" at bounding box center [95, 137] width 9 height 12
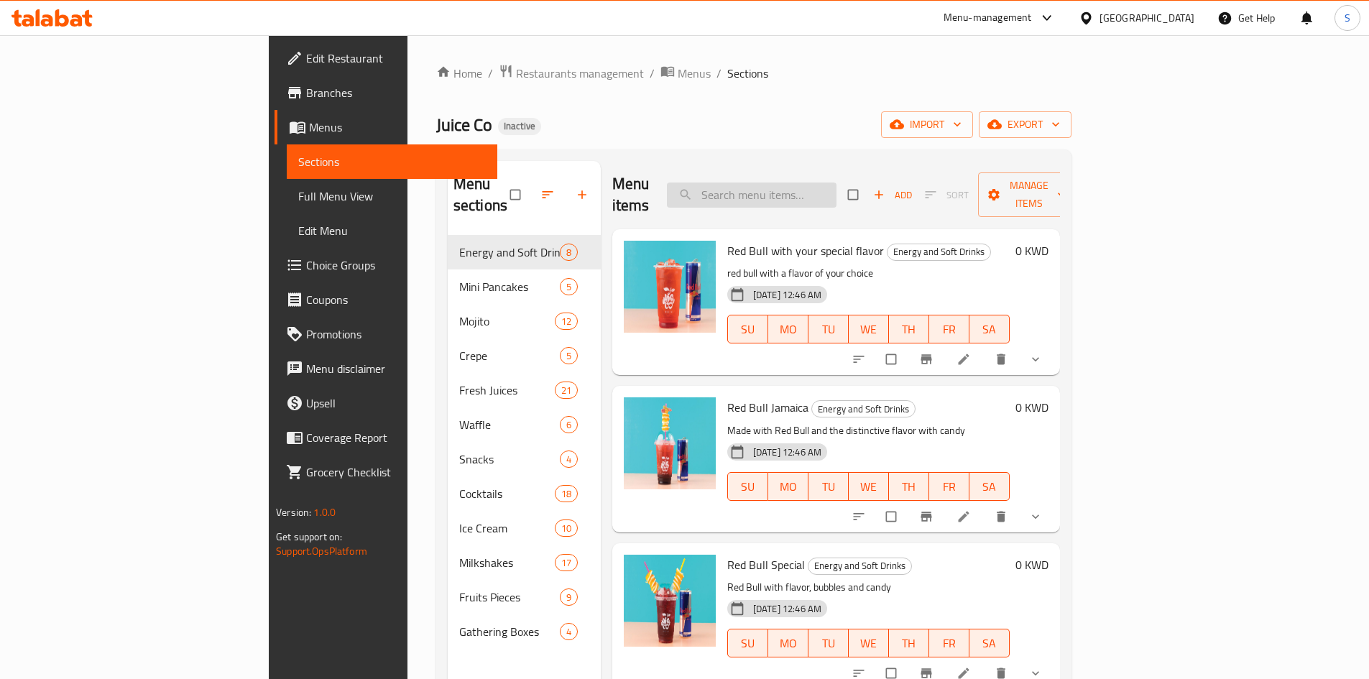
click at [837, 188] on input "search" at bounding box center [752, 195] width 170 height 25
paste input "Vanilla Ice Cream"
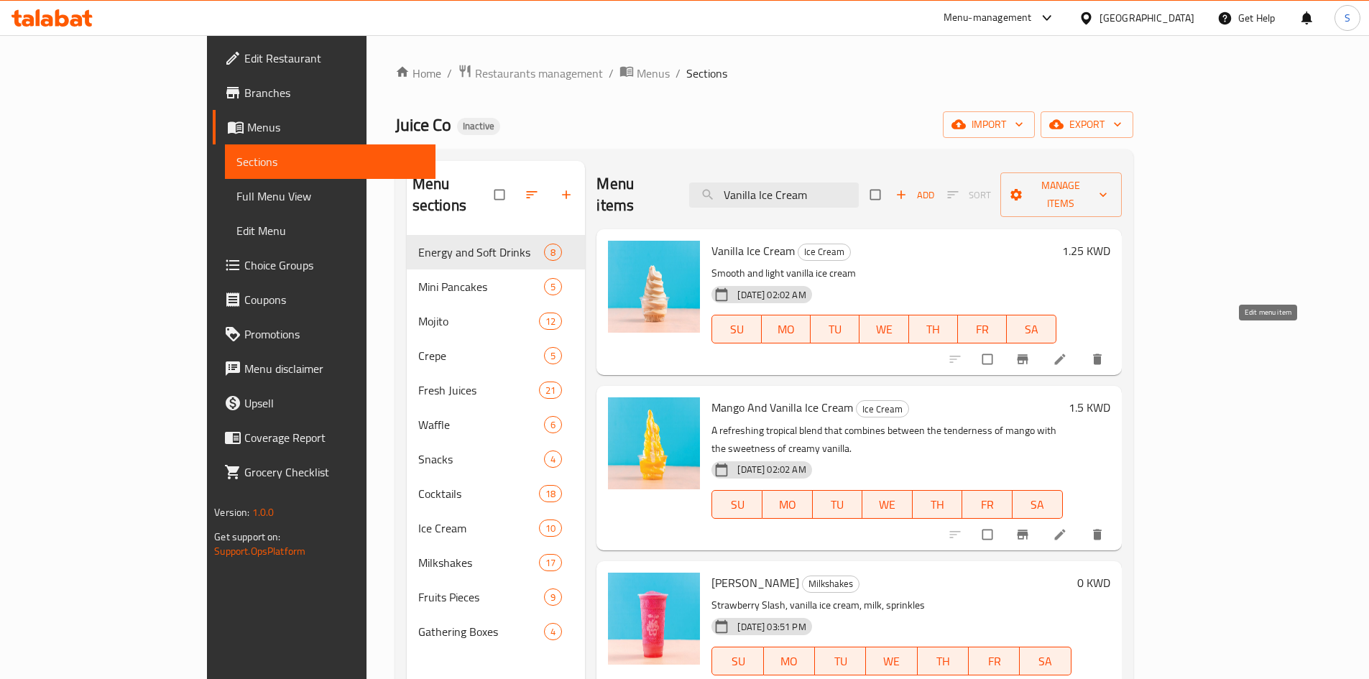
type input "Vanilla Ice Cream"
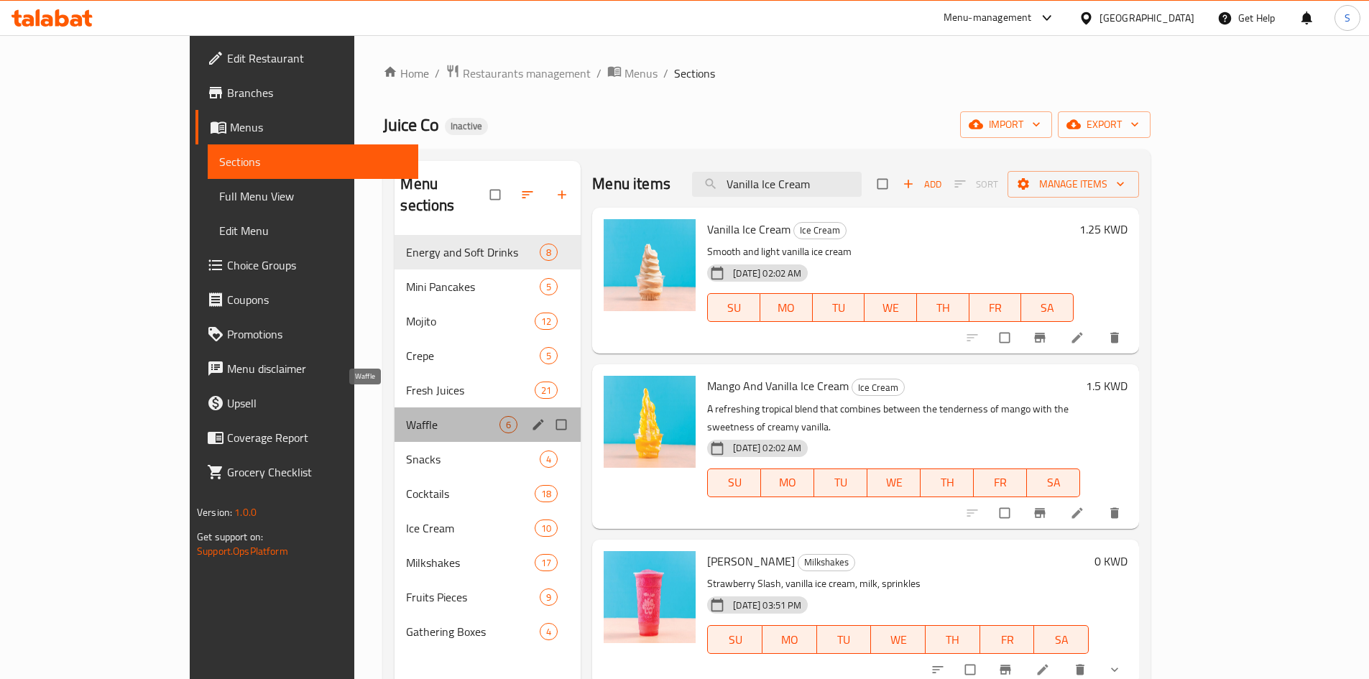
click at [406, 416] on span "Waffle" at bounding box center [452, 424] width 93 height 17
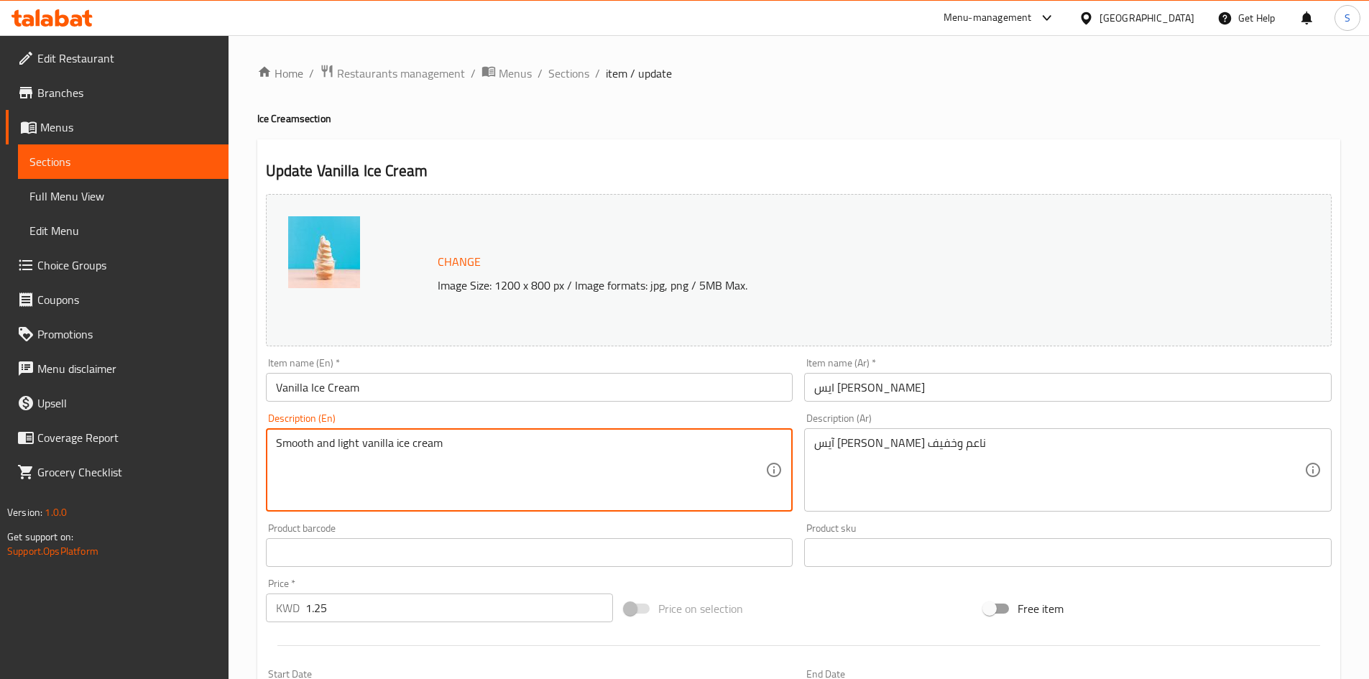
click at [304, 442] on textarea "Smooth and light vanilla ice cream" at bounding box center [521, 470] width 490 height 68
paste textarea "oft"
type textarea "Soft and light vanilla ice cream"
click at [402, 393] on input "Vanilla Ice Cream" at bounding box center [529, 387] width 527 height 29
